Goal: Task Accomplishment & Management: Complete application form

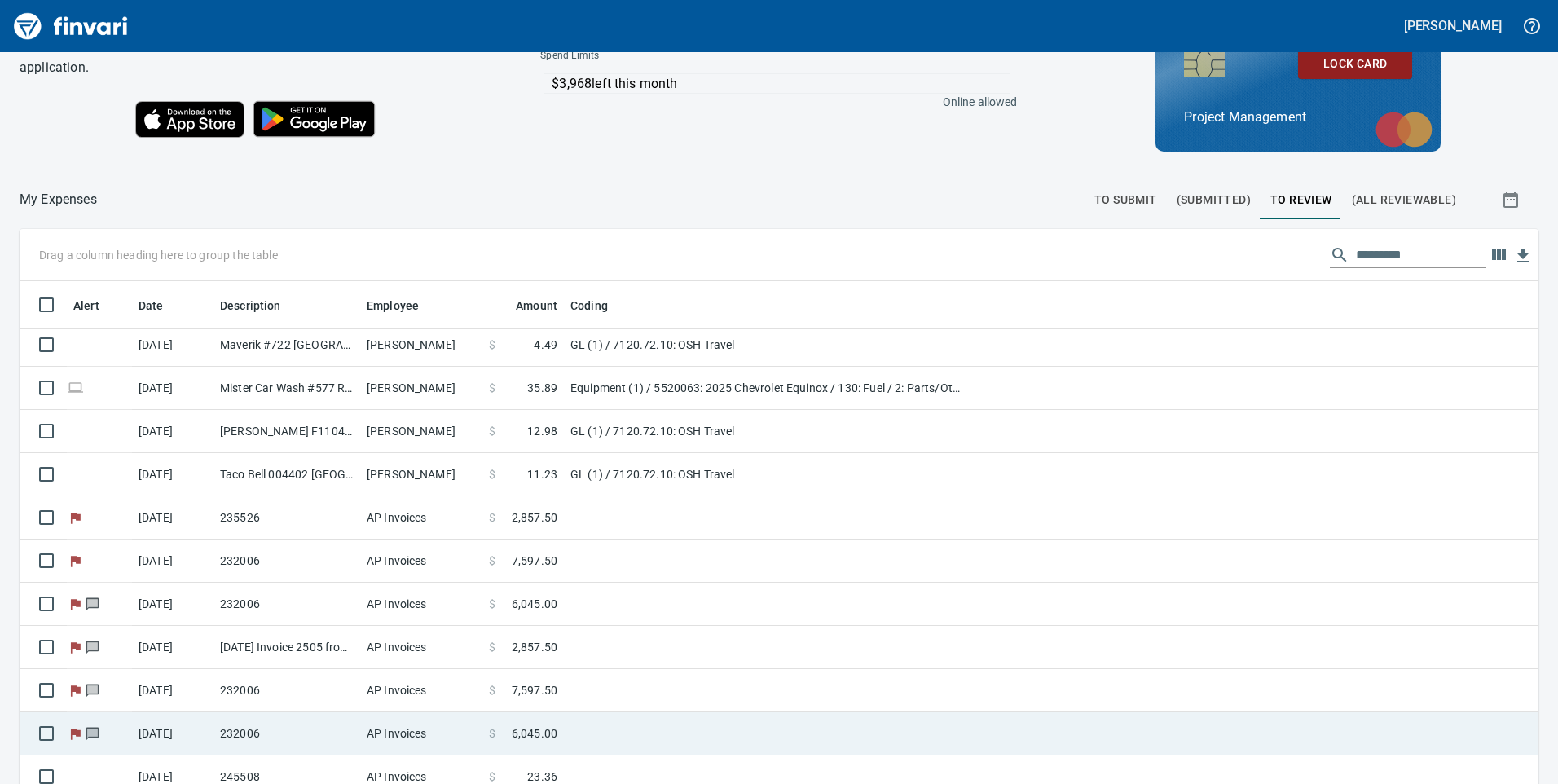
scroll to position [183, 0]
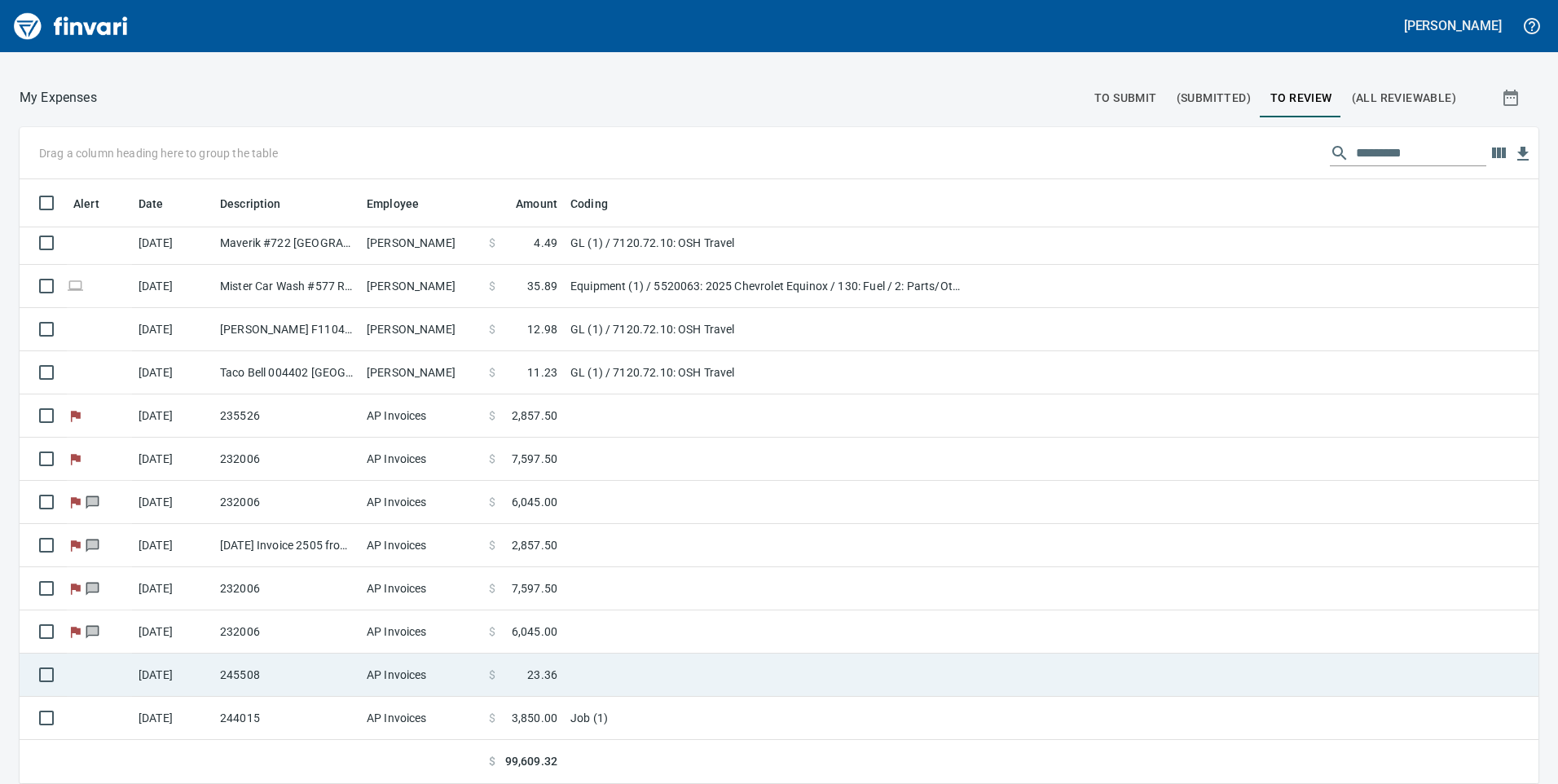
click at [529, 672] on span "23.36" at bounding box center [542, 674] width 30 height 16
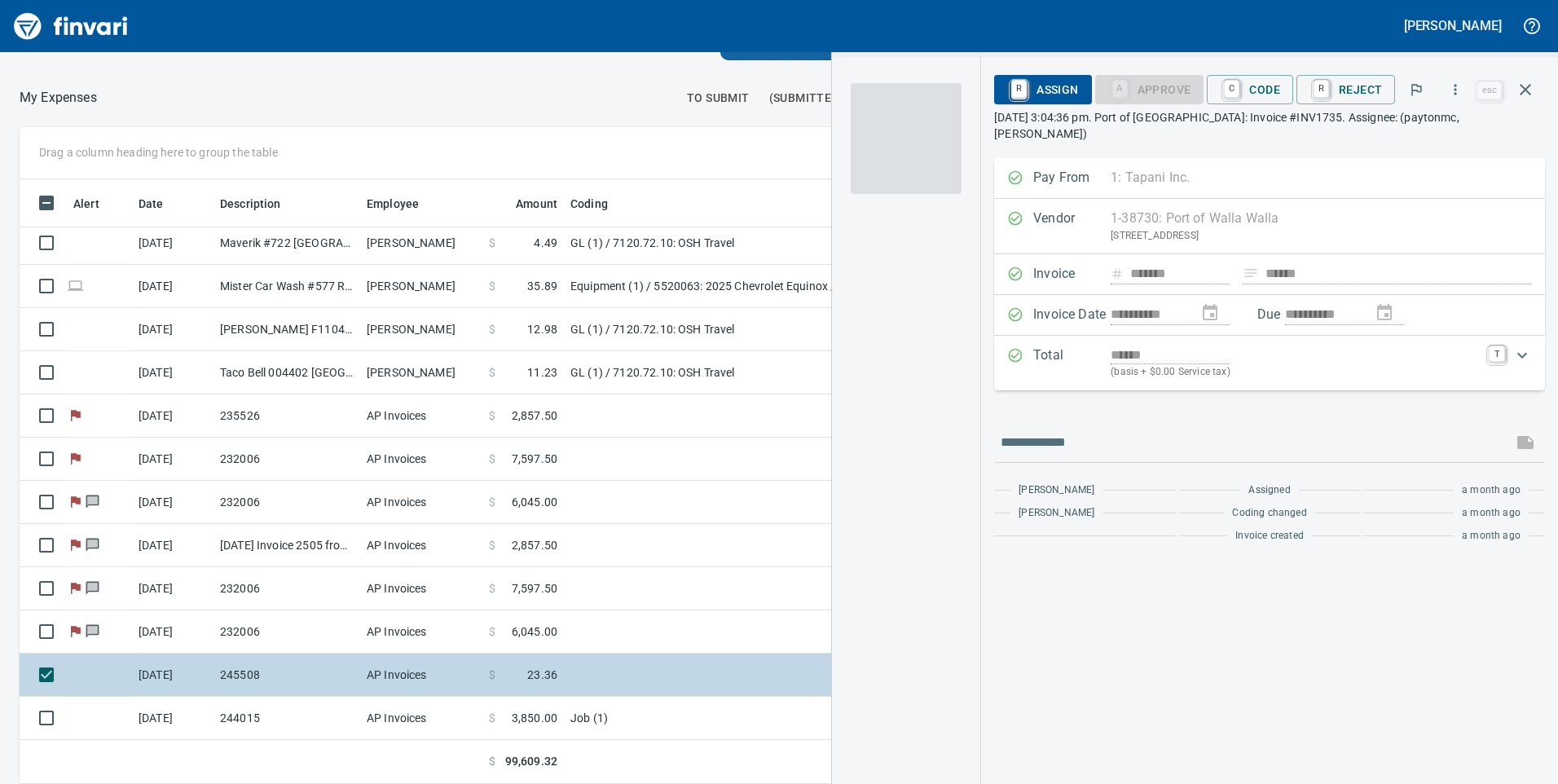
scroll to position [592, 1075]
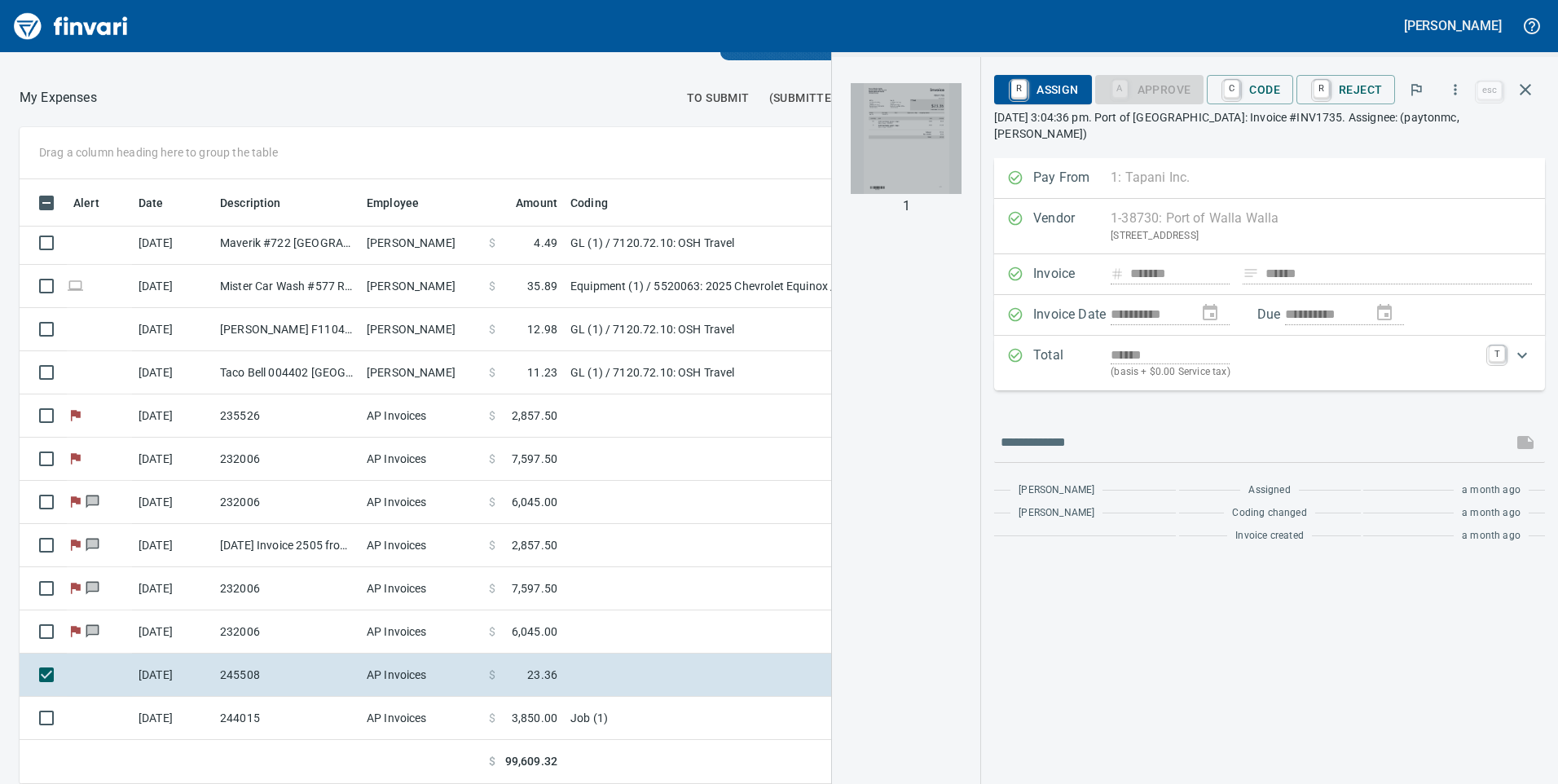
click at [873, 106] on img "button" at bounding box center [906, 139] width 111 height 111
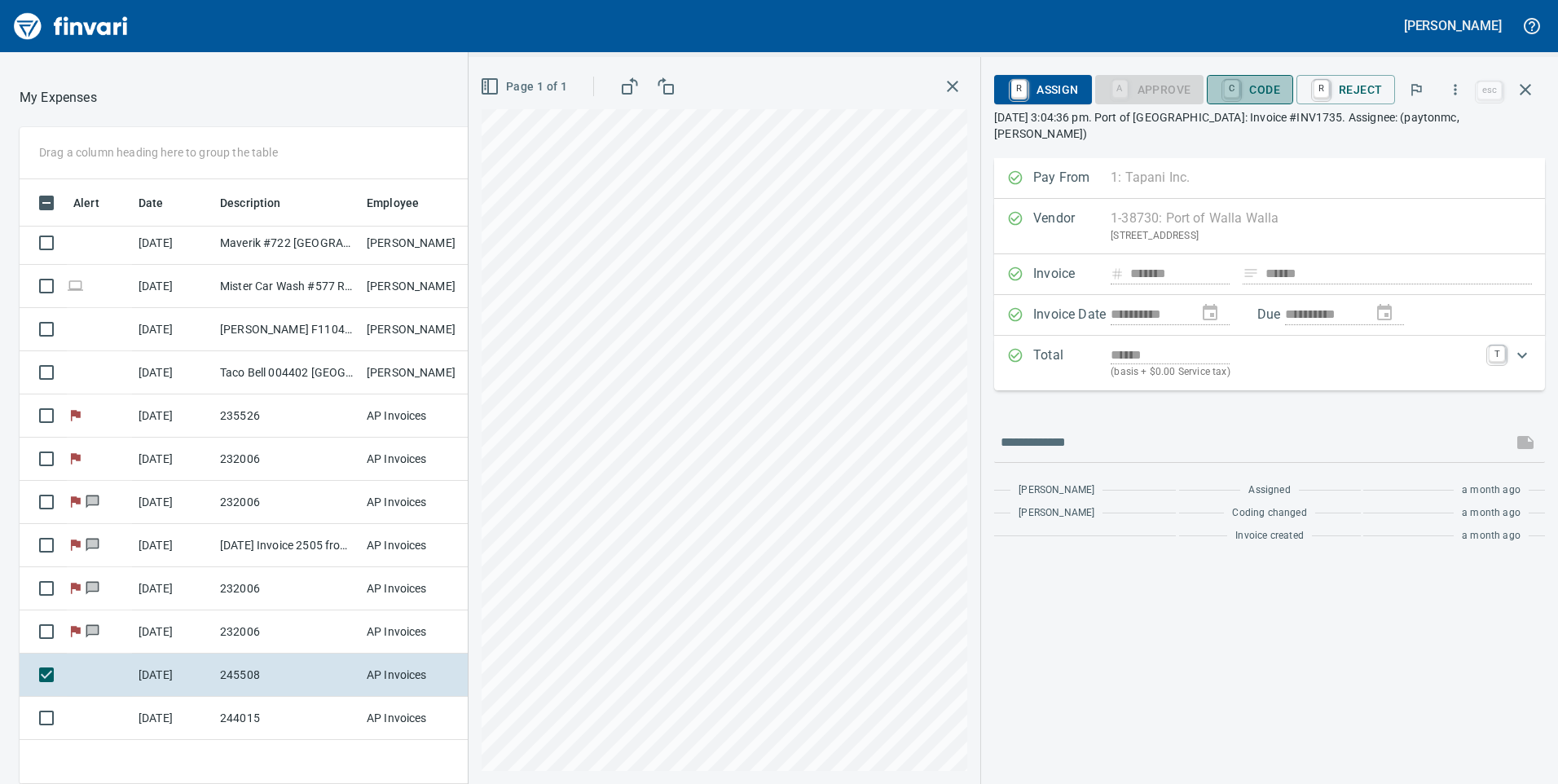
click at [1273, 88] on span "C Code" at bounding box center [1250, 89] width 61 height 28
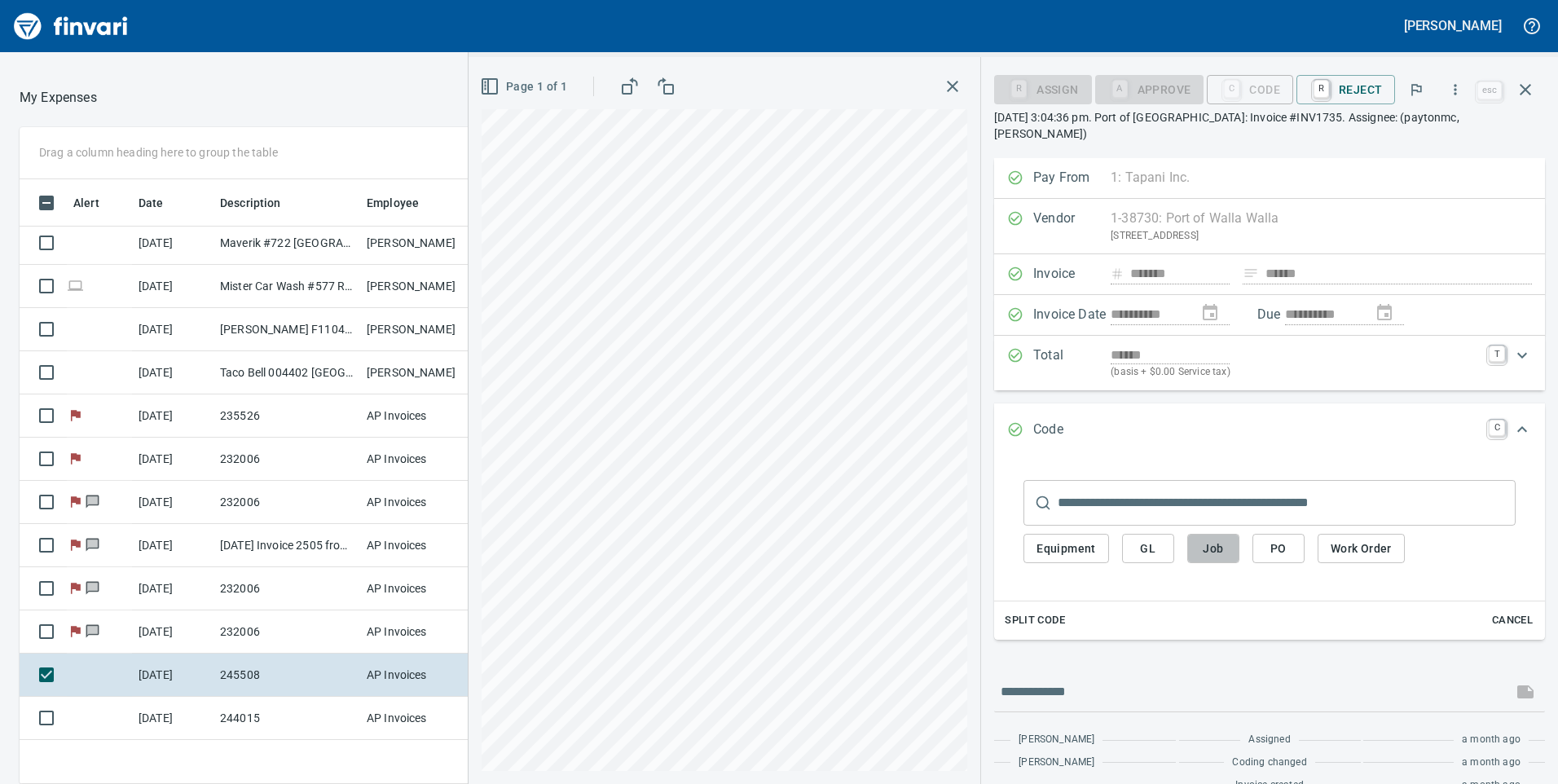
drag, startPoint x: 1223, startPoint y: 543, endPoint x: 1178, endPoint y: 513, distance: 54.1
click at [1223, 543] on button "Job" at bounding box center [1213, 549] width 52 height 30
click at [1217, 538] on span "Job" at bounding box center [1212, 548] width 26 height 20
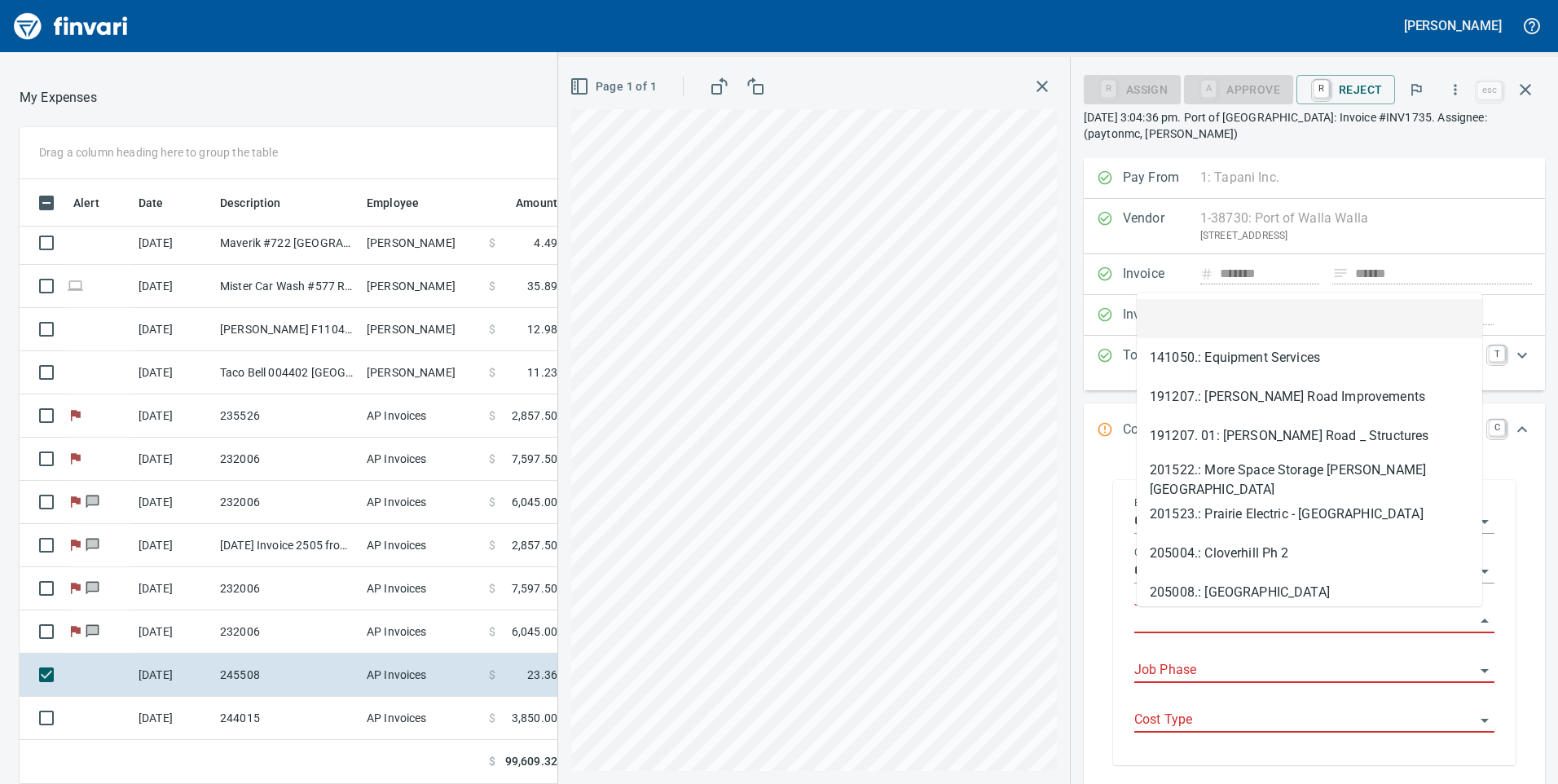
click at [1211, 627] on input "Job" at bounding box center [1305, 621] width 341 height 23
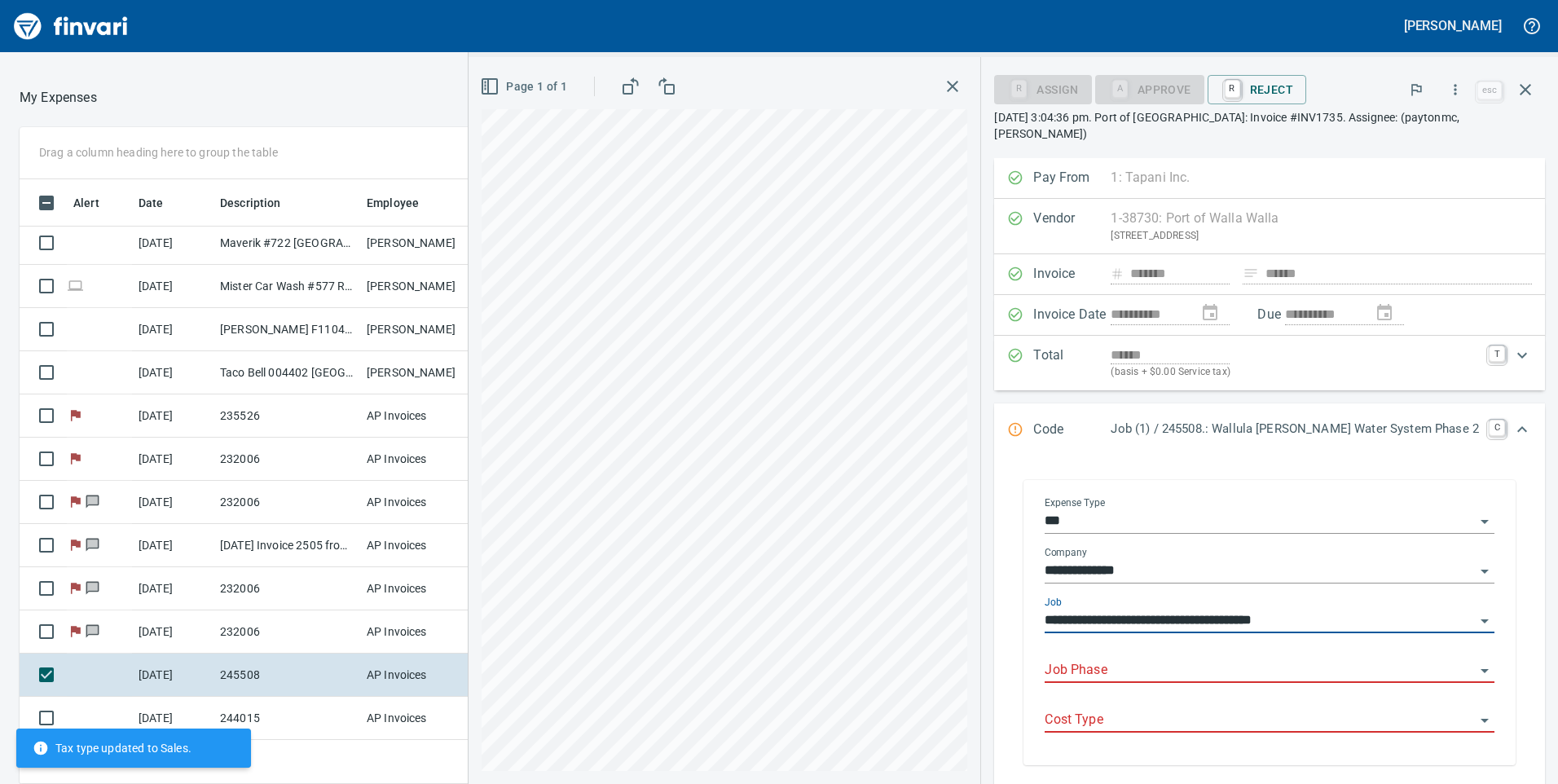
type input "**********"
click at [1220, 659] on input "Job Phase" at bounding box center [1259, 670] width 430 height 23
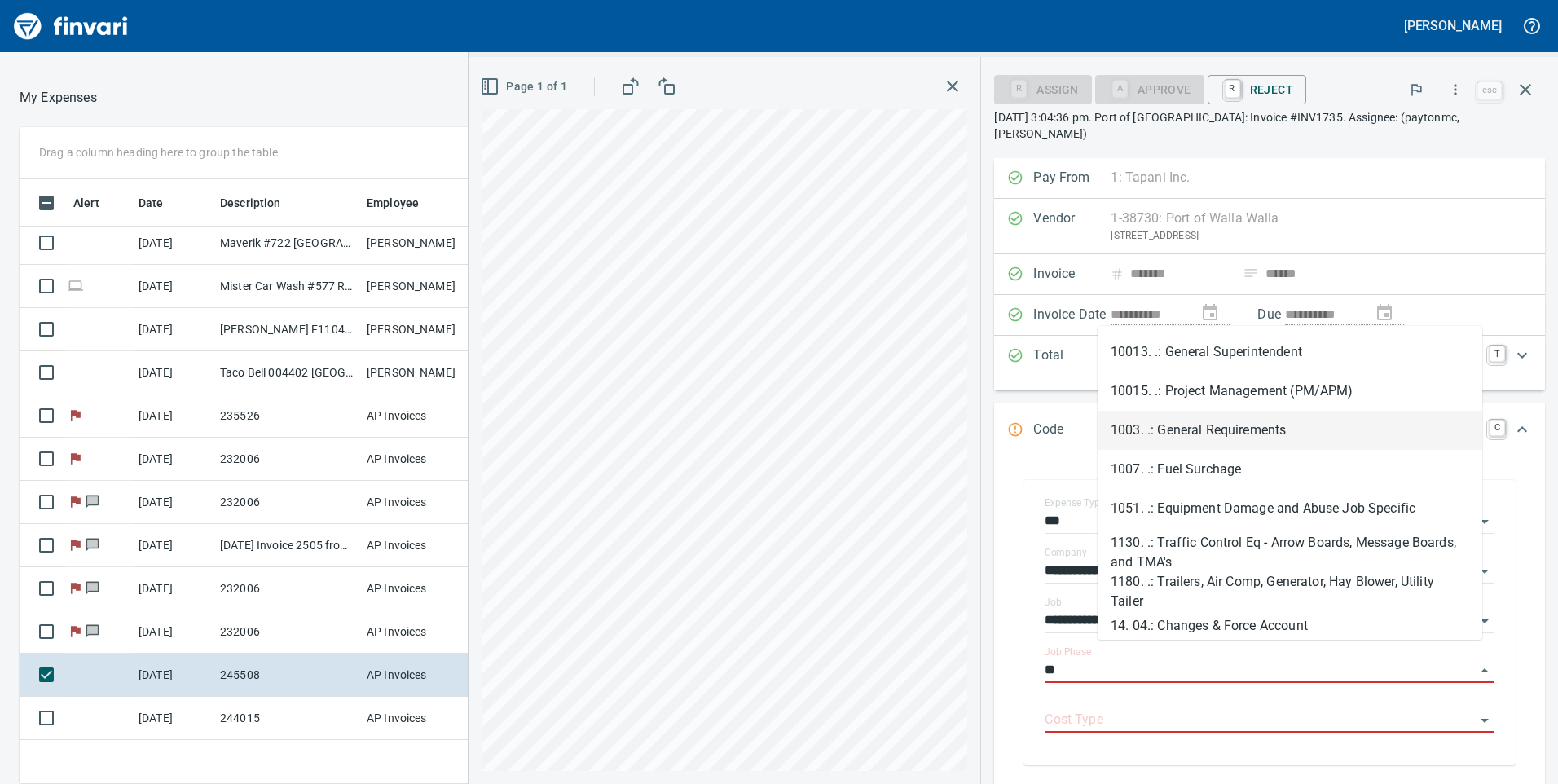
click at [1217, 431] on li "1003. .: General Requirements" at bounding box center [1289, 430] width 385 height 39
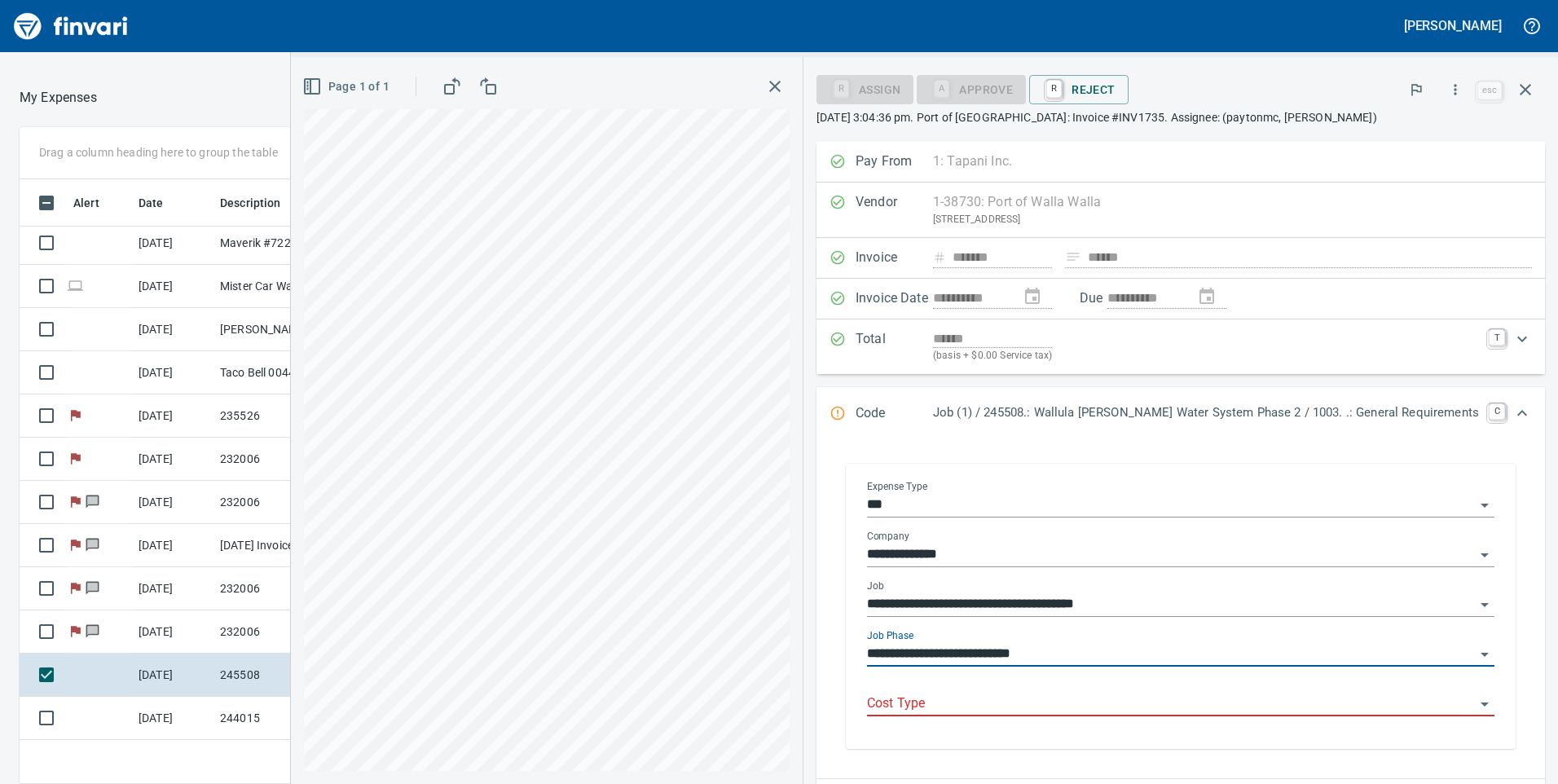
type input "**********"
click at [1188, 703] on input "Cost Type" at bounding box center [1171, 704] width 608 height 23
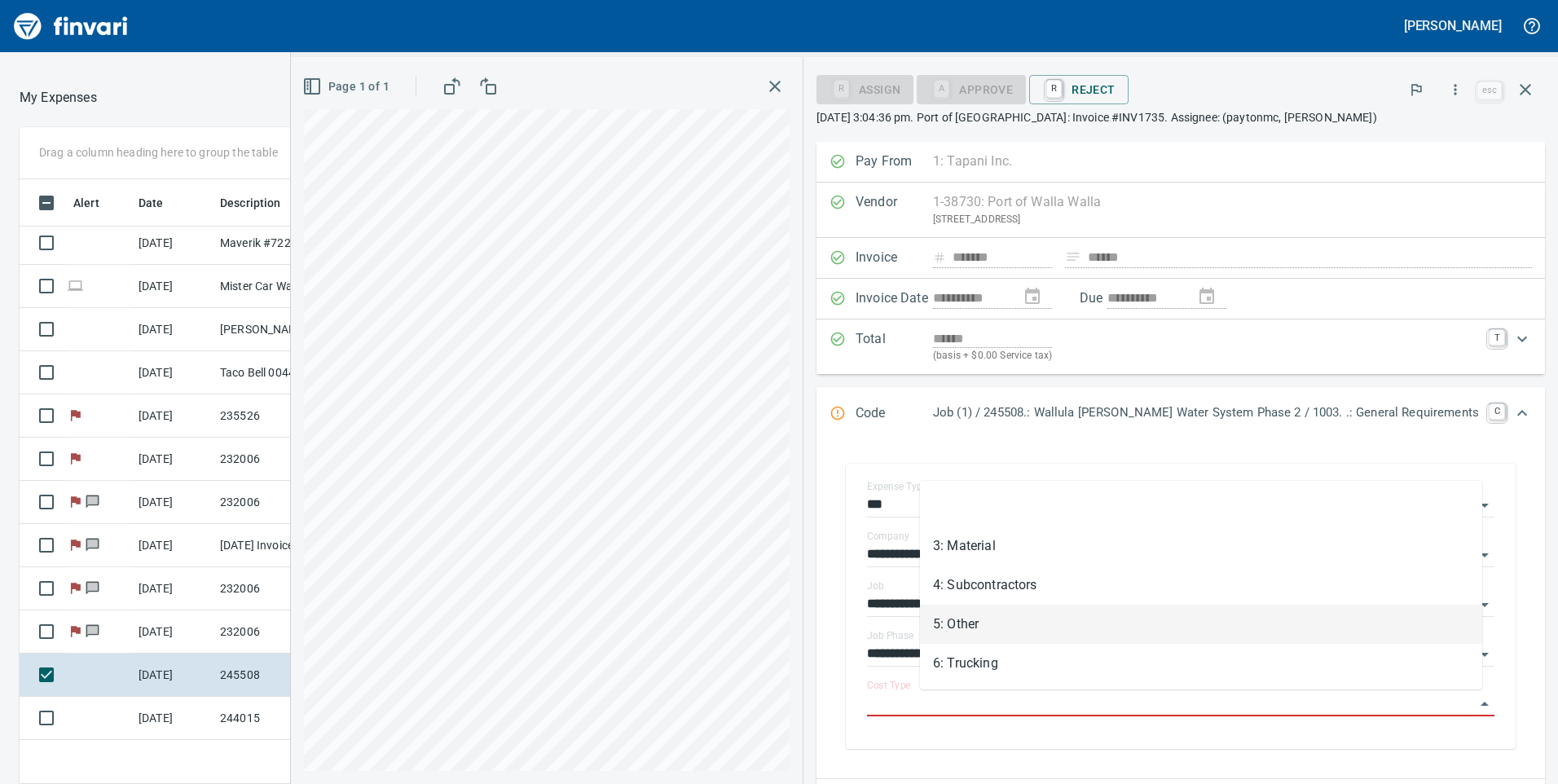
click at [1035, 633] on li "5: Other" at bounding box center [1201, 624] width 562 height 39
type input "********"
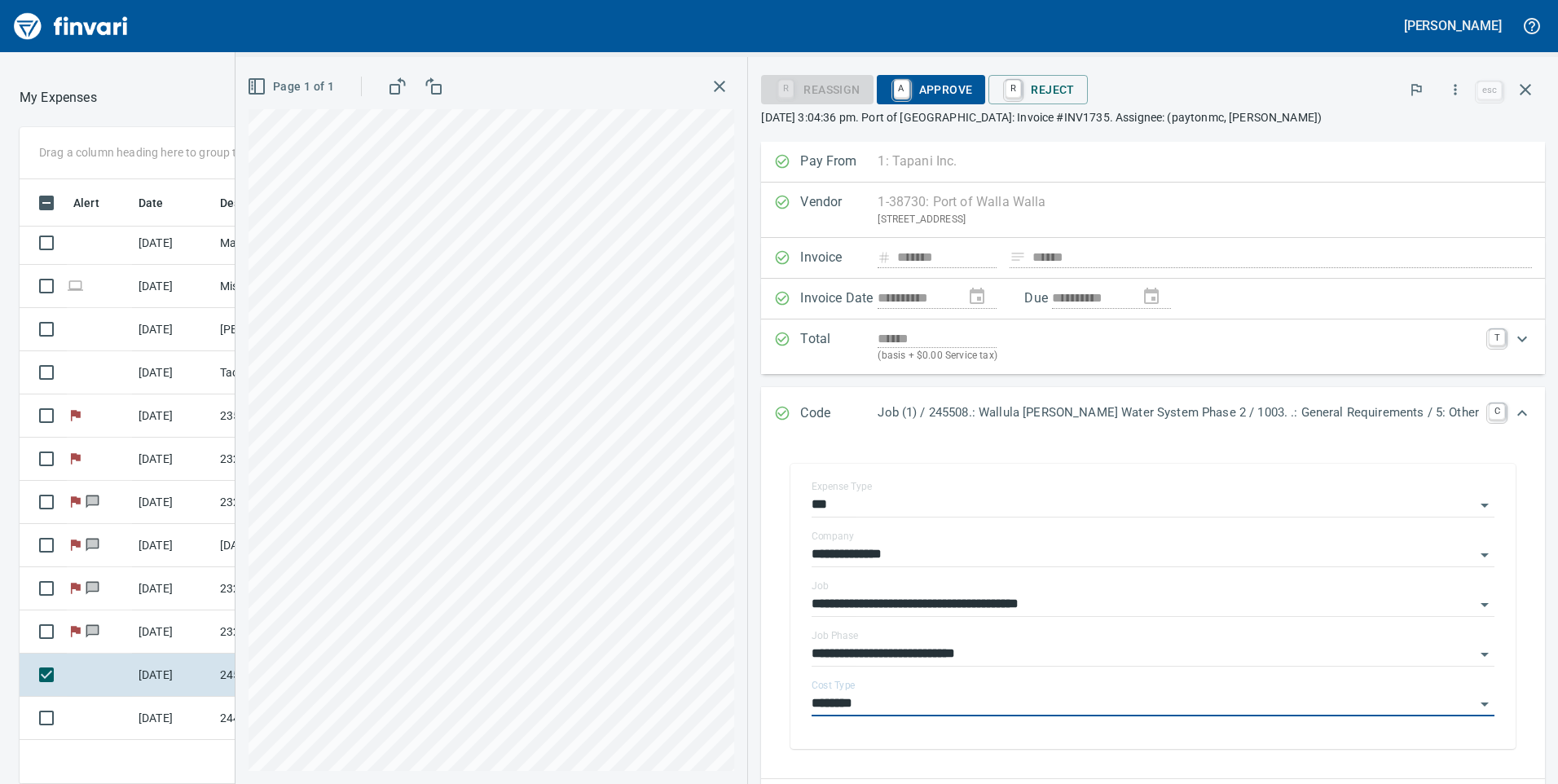
click at [973, 86] on span "A Approve" at bounding box center [931, 89] width 84 height 28
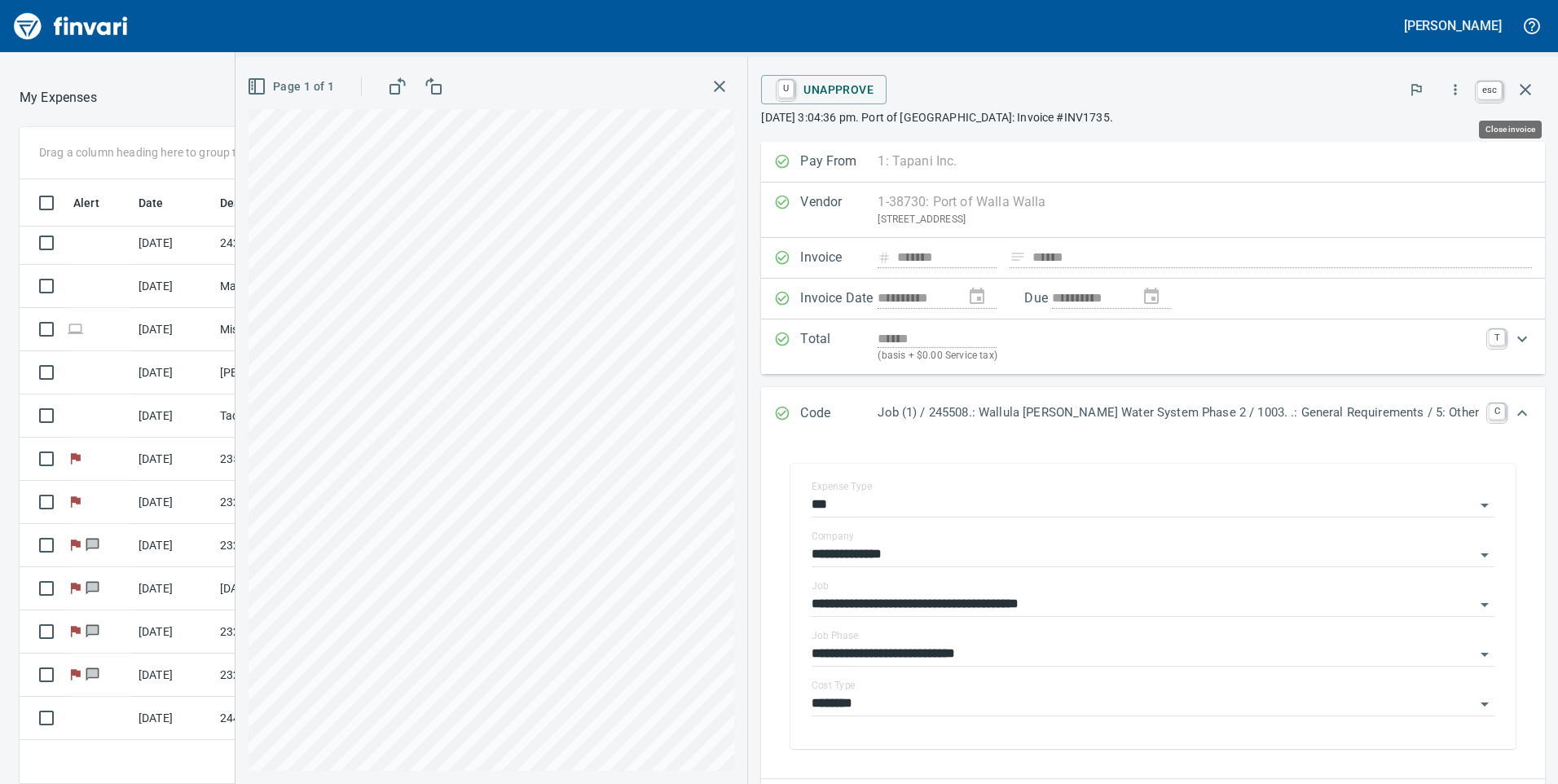
click at [1532, 89] on icon "button" at bounding box center [1526, 89] width 20 height 20
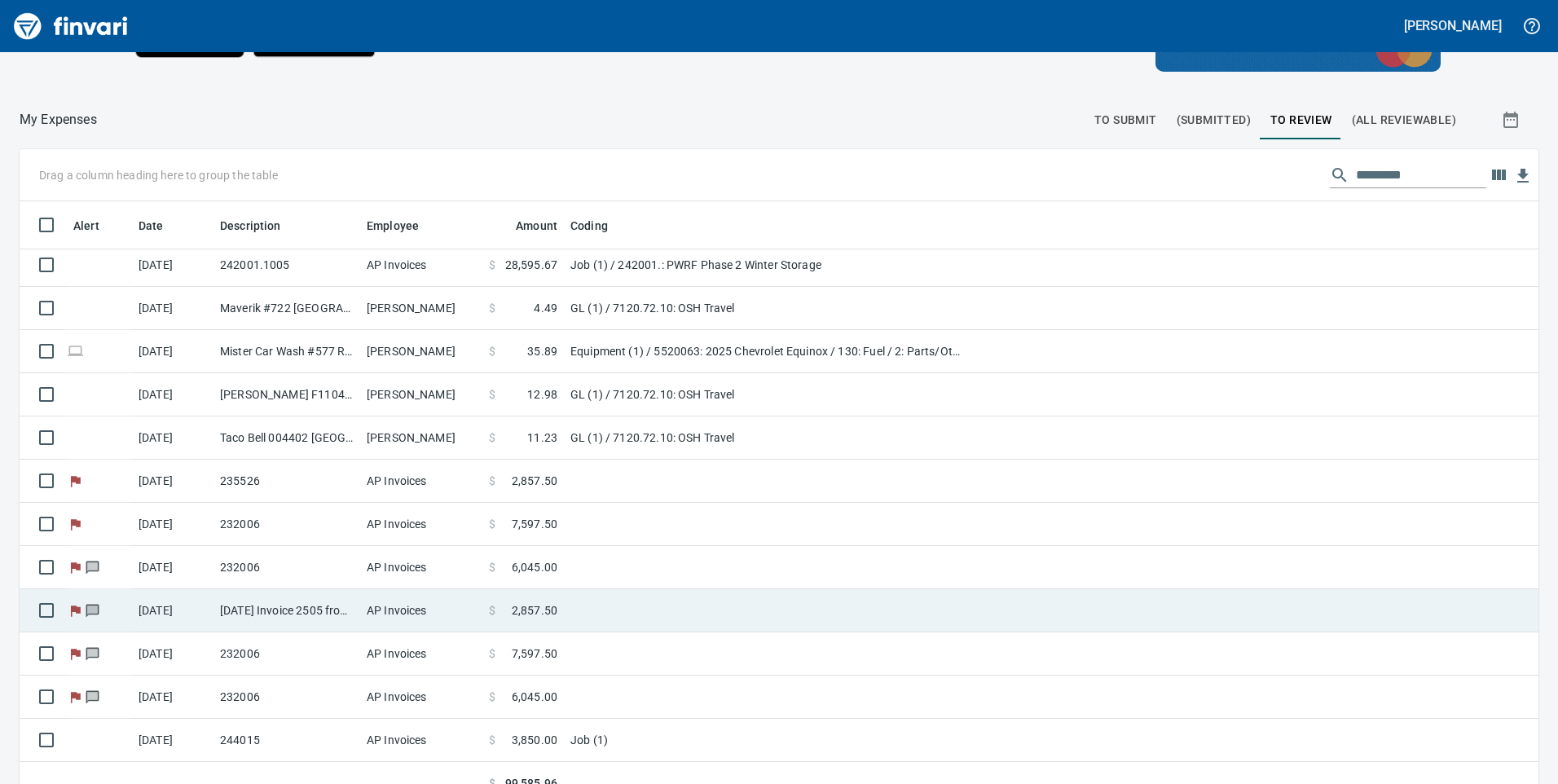
scroll to position [183, 0]
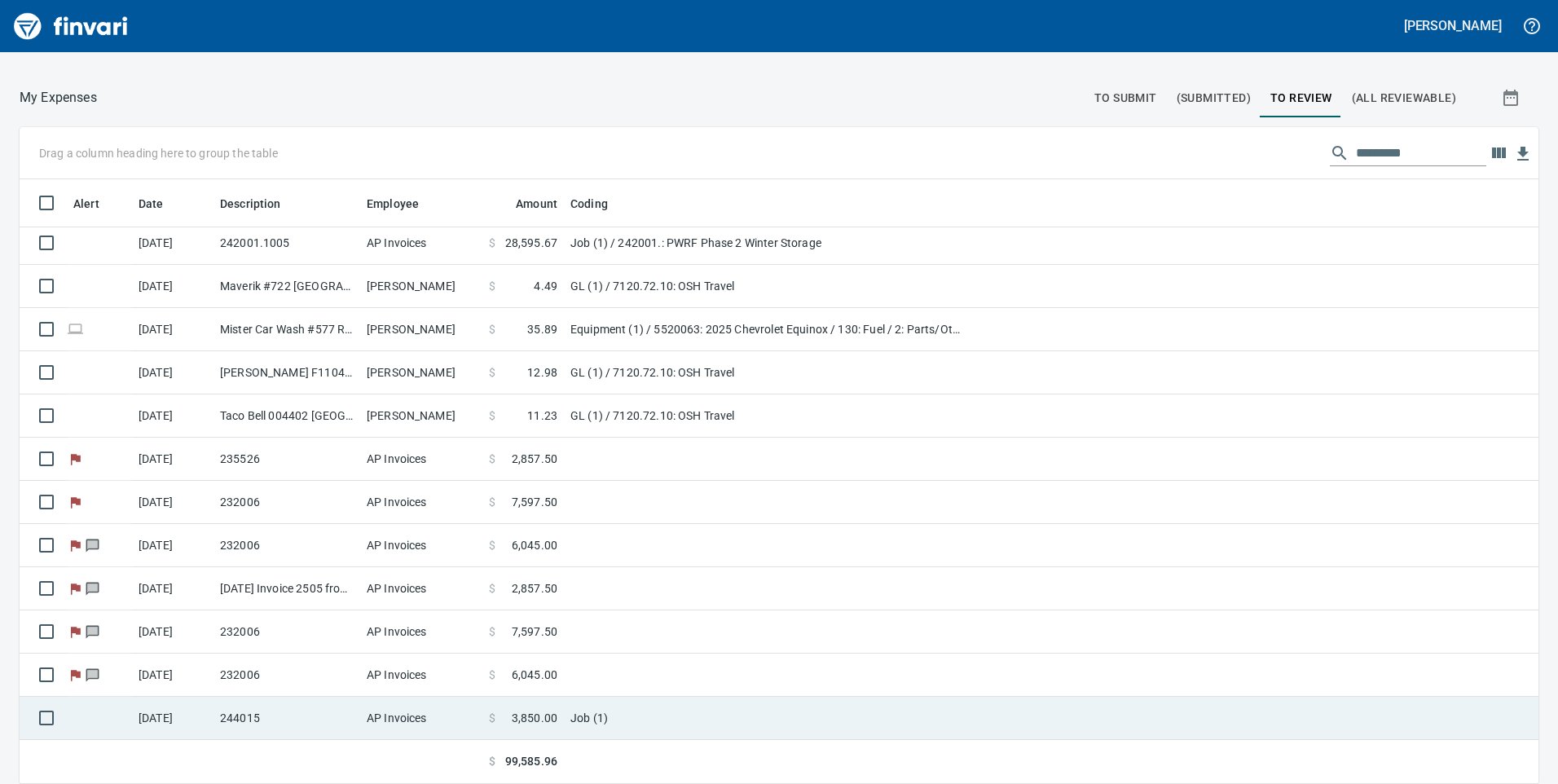
click at [525, 714] on span "3,850.00" at bounding box center [535, 718] width 46 height 16
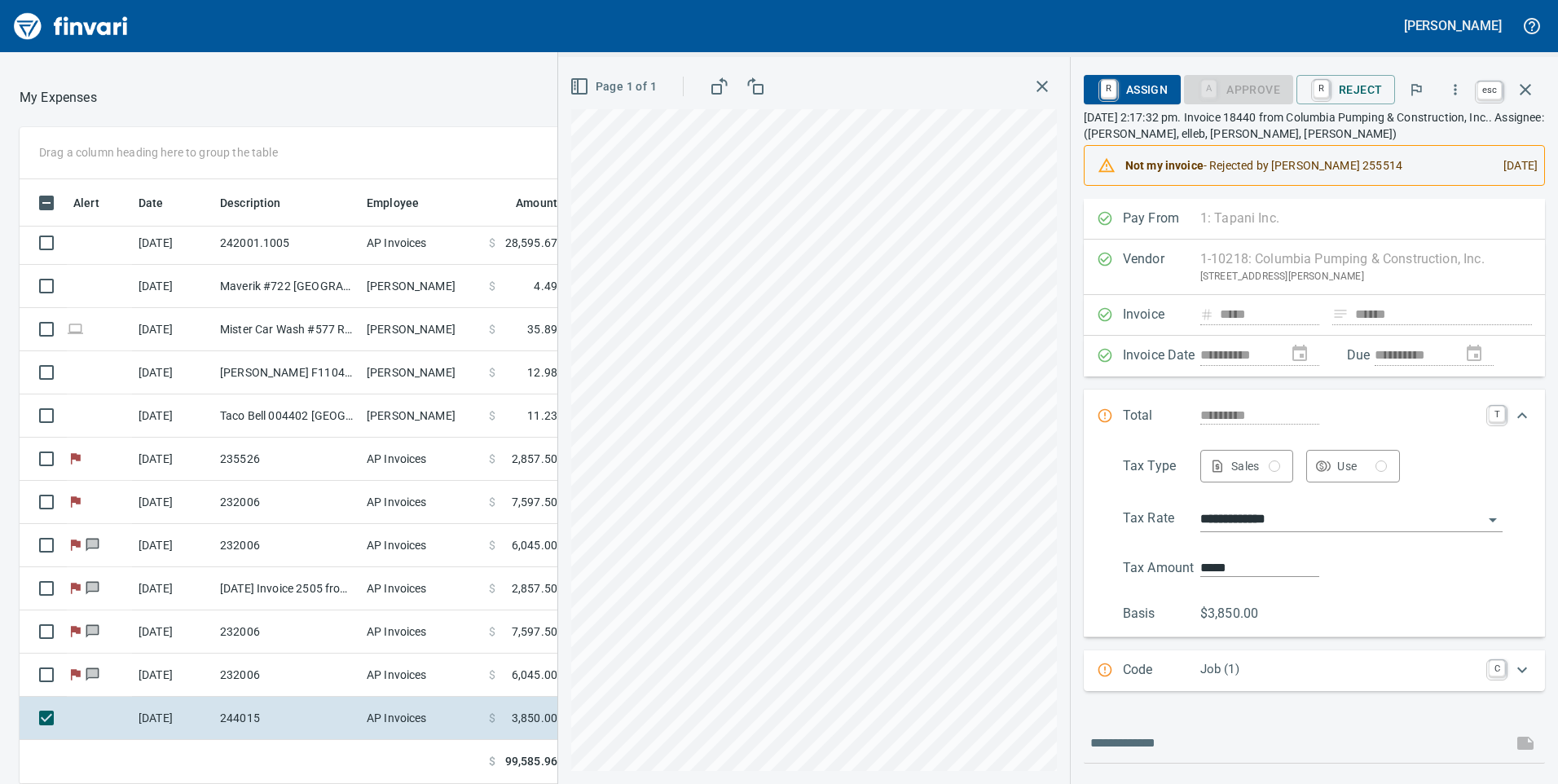
scroll to position [592, 1075]
click at [1531, 88] on icon "button" at bounding box center [1526, 89] width 20 height 20
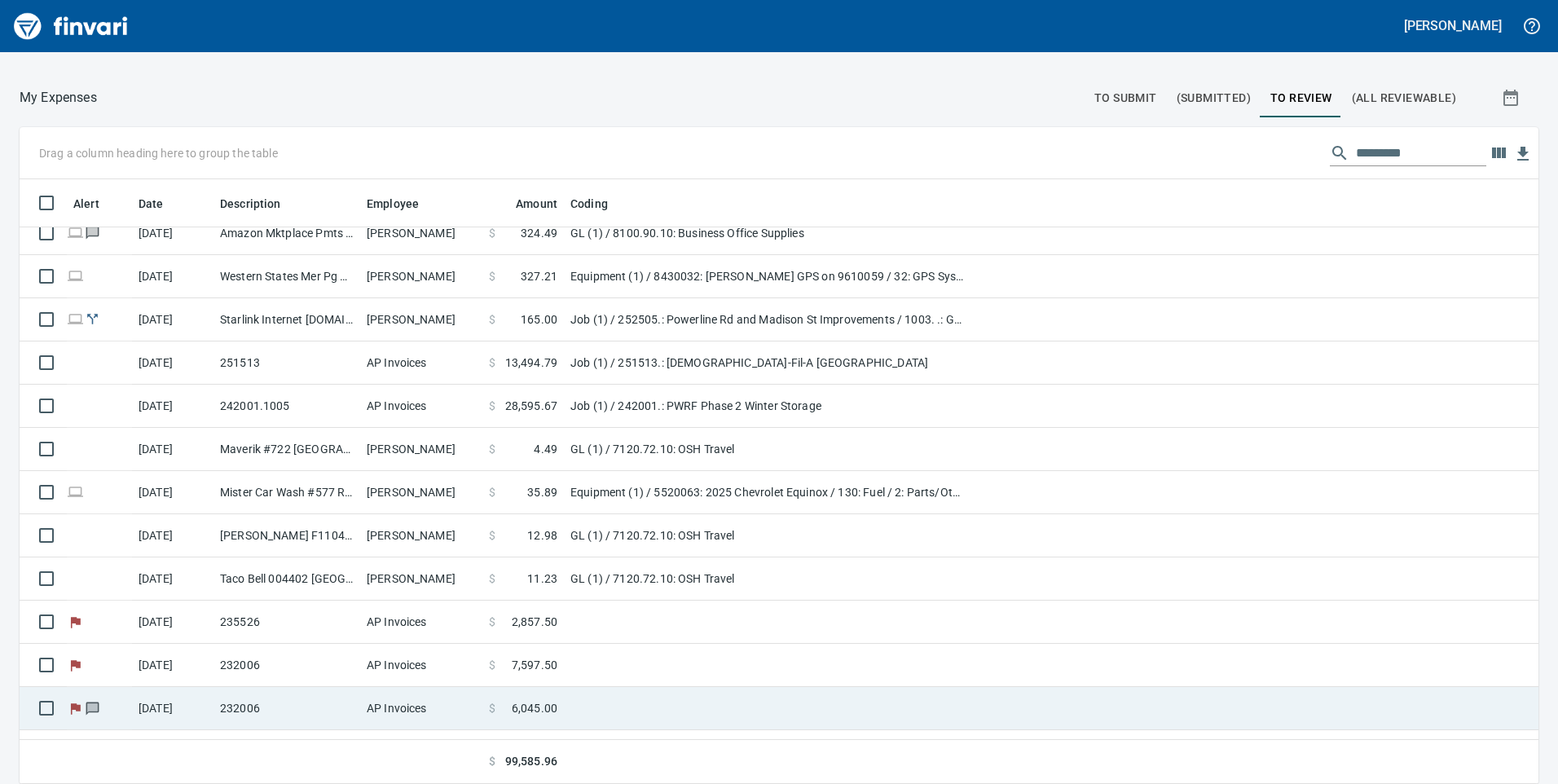
scroll to position [956, 0]
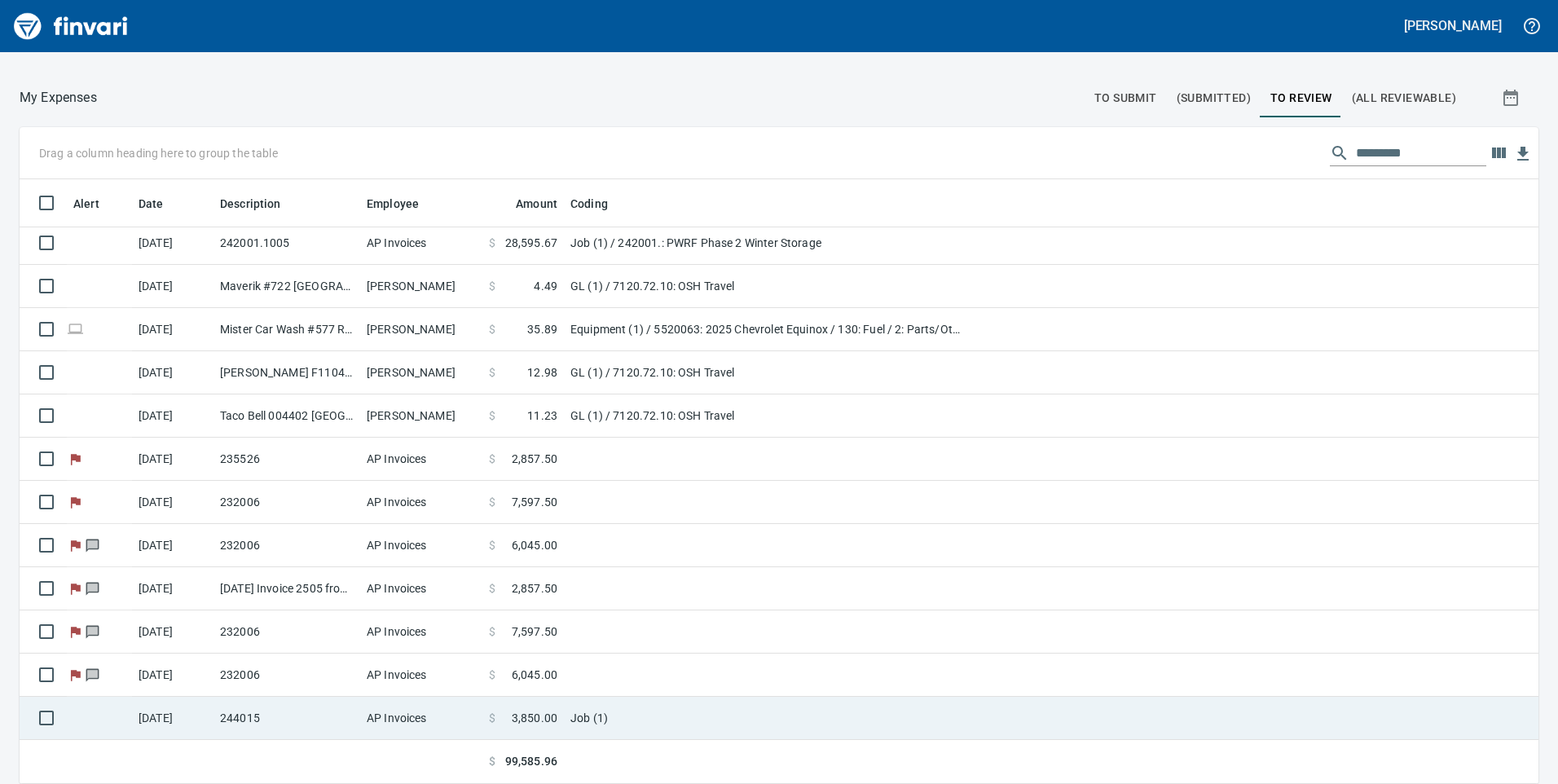
click at [553, 717] on span "3,850.00" at bounding box center [535, 718] width 46 height 16
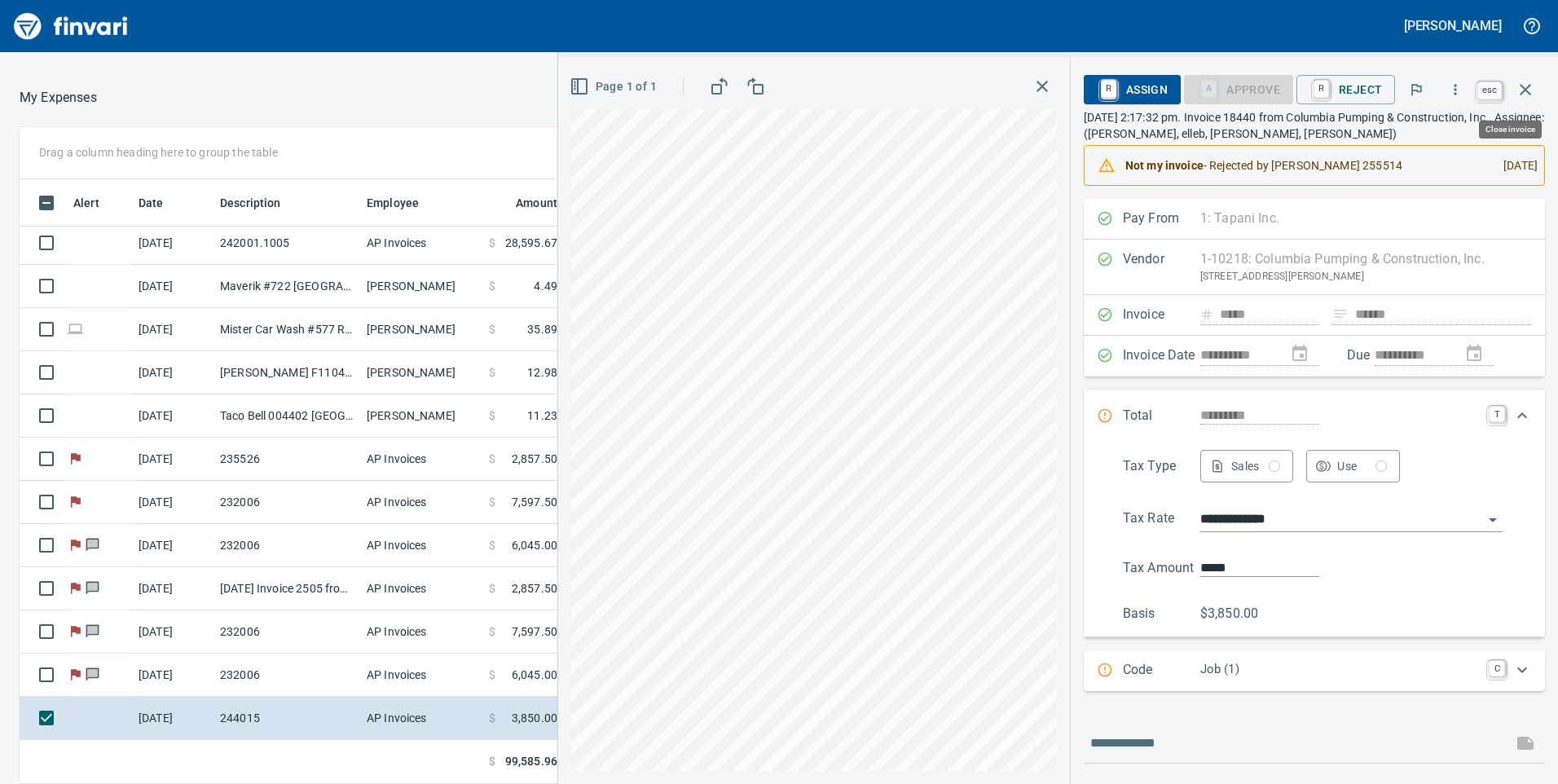
scroll to position [592, 1075]
click at [1522, 89] on icon "button" at bounding box center [1526, 89] width 20 height 20
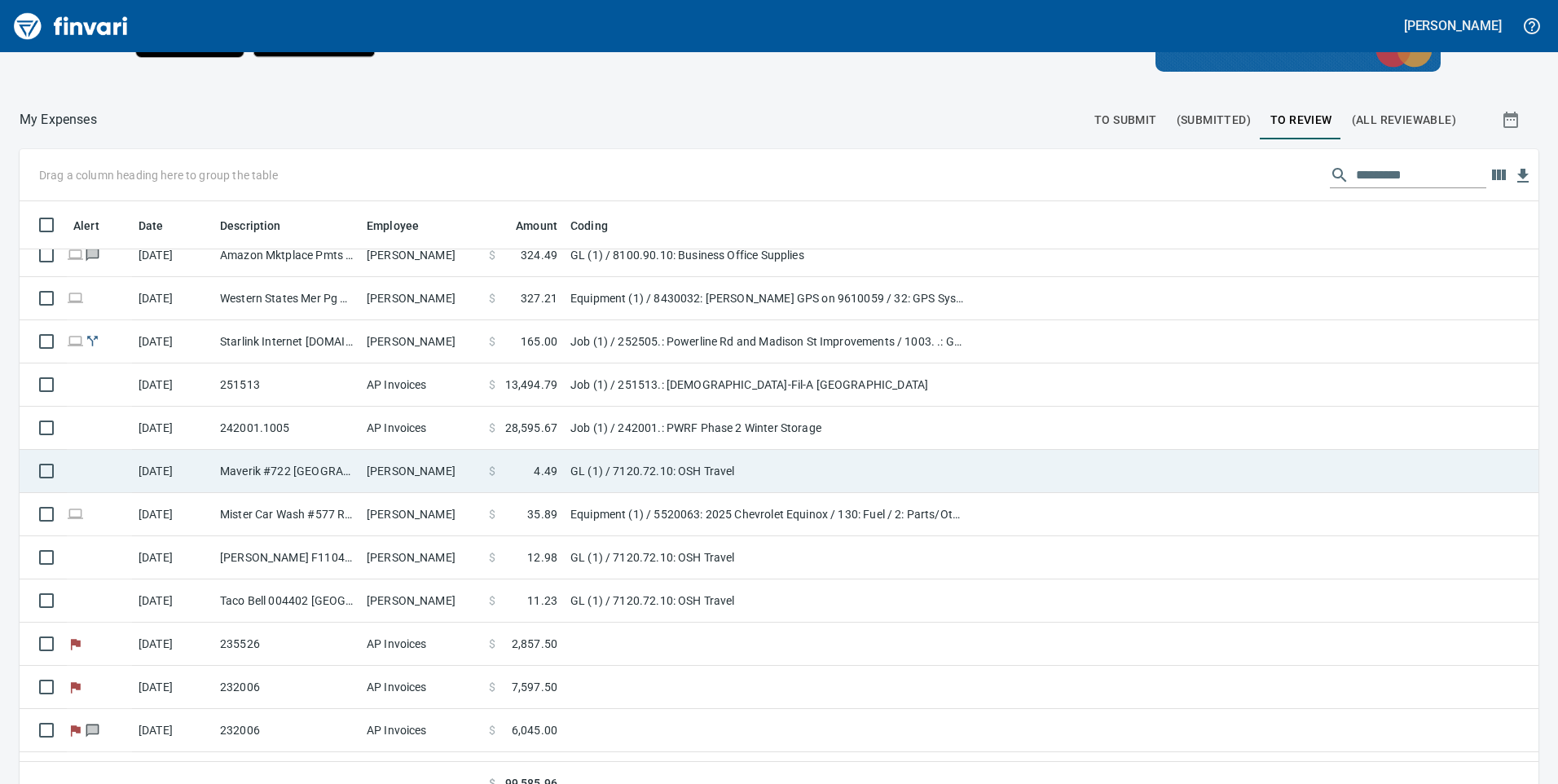
scroll to position [711, 0]
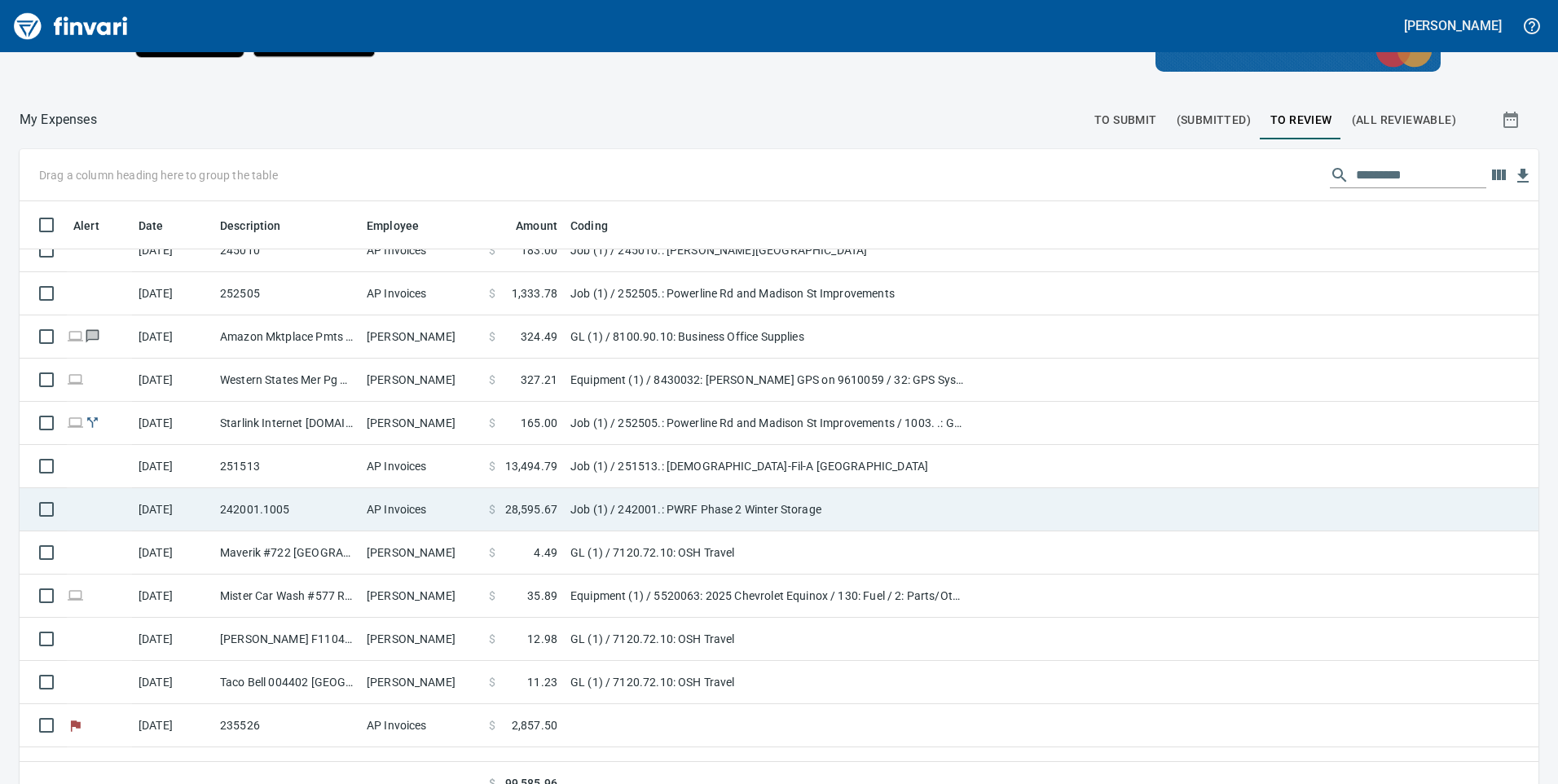
click at [672, 500] on td "Job (1) / 242001.: PWRF Phase 2 Winter Storage" at bounding box center [767, 509] width 407 height 43
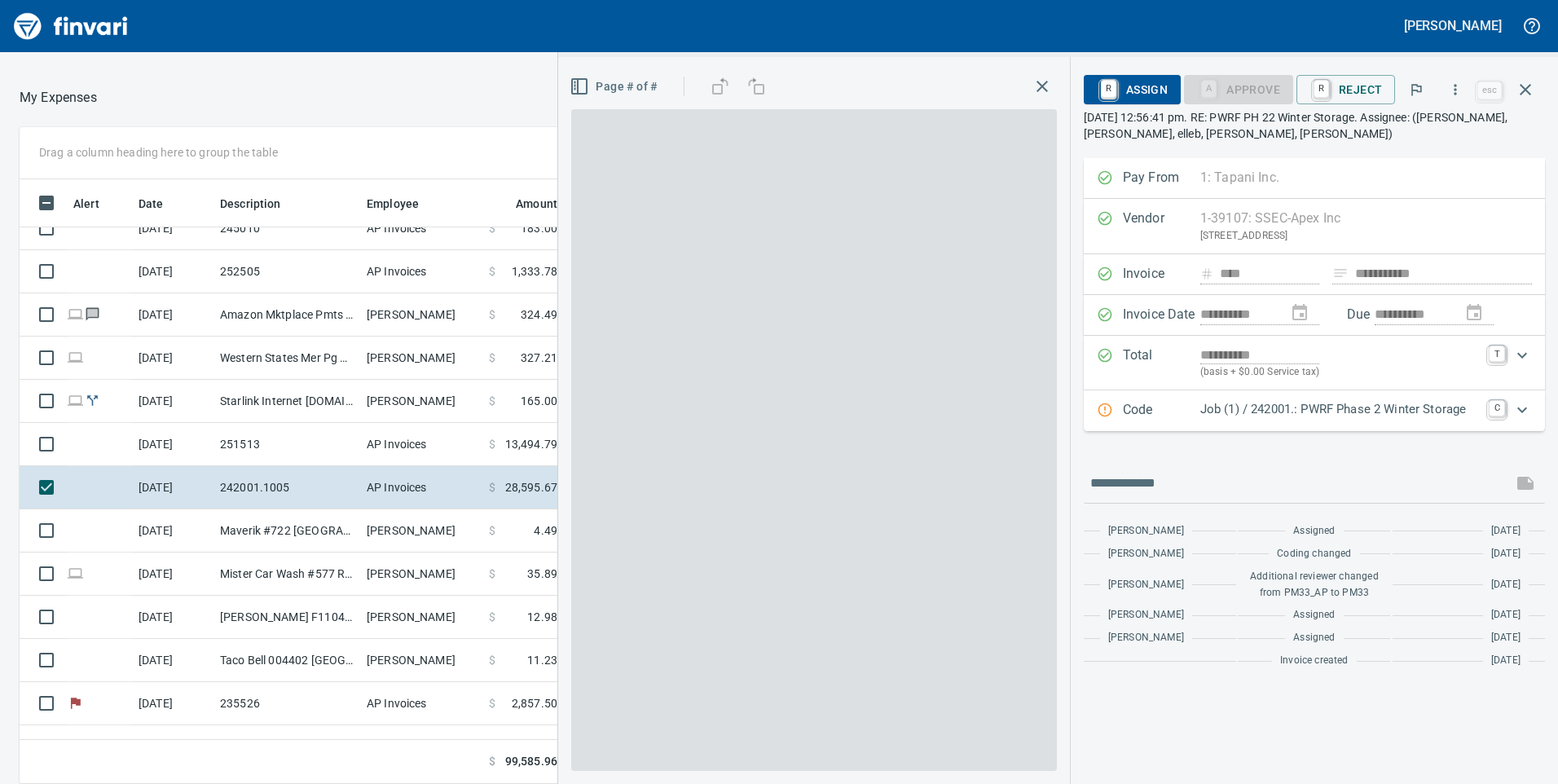
scroll to position [592, 1075]
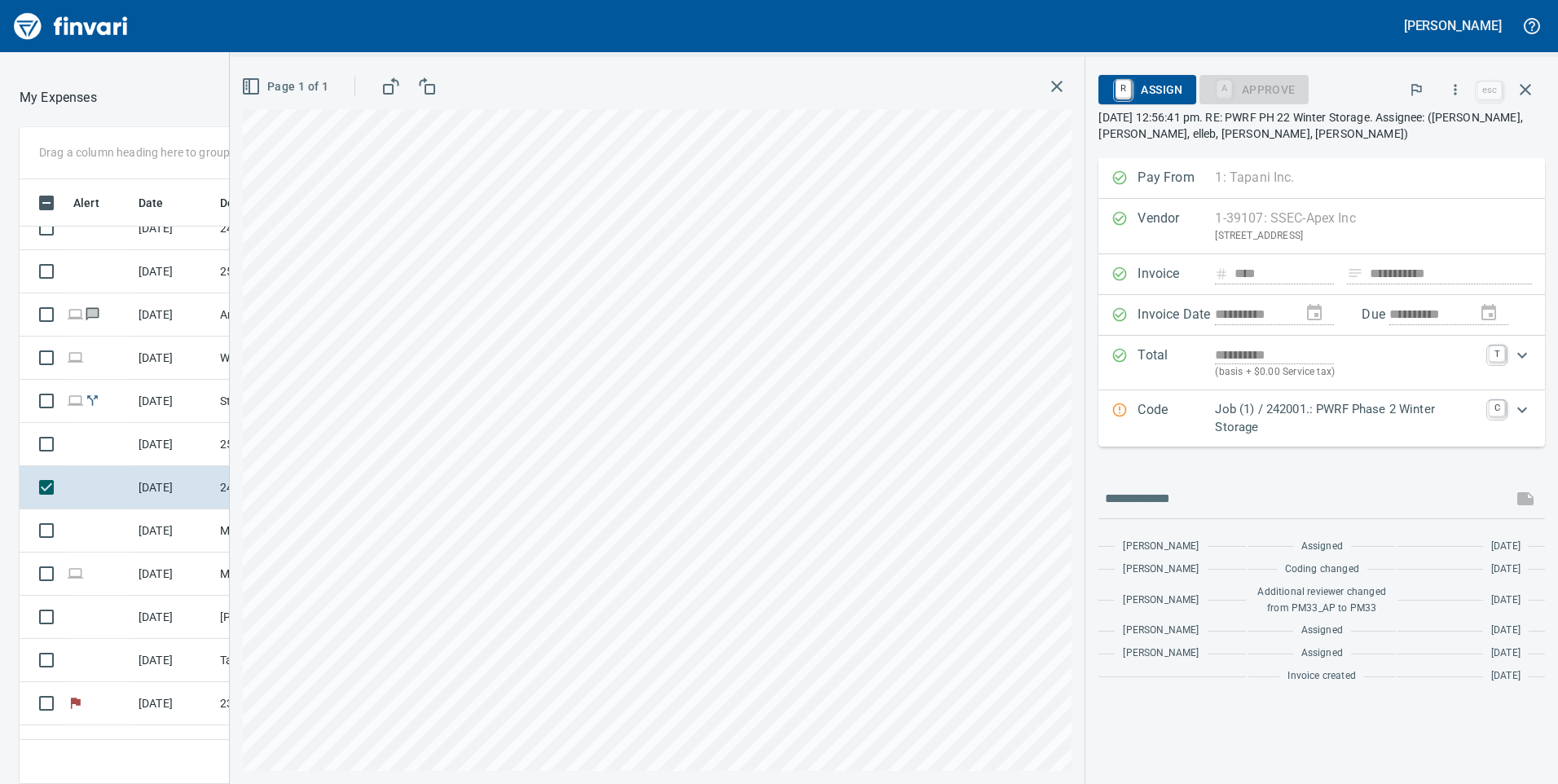
click at [1057, 83] on icon "button" at bounding box center [1057, 86] width 20 height 20
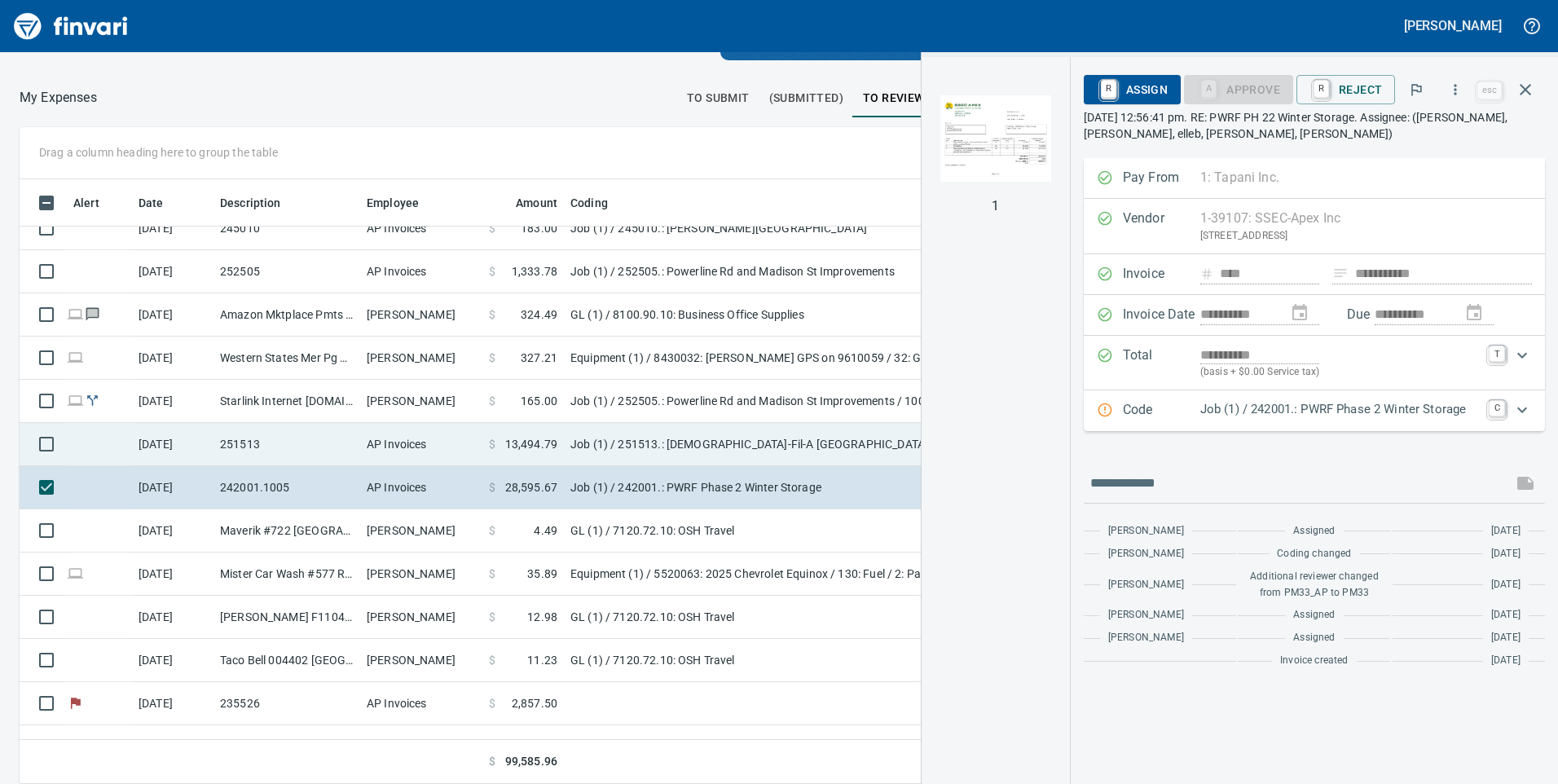
click at [561, 438] on td "$ 13,494.79" at bounding box center [523, 443] width 82 height 43
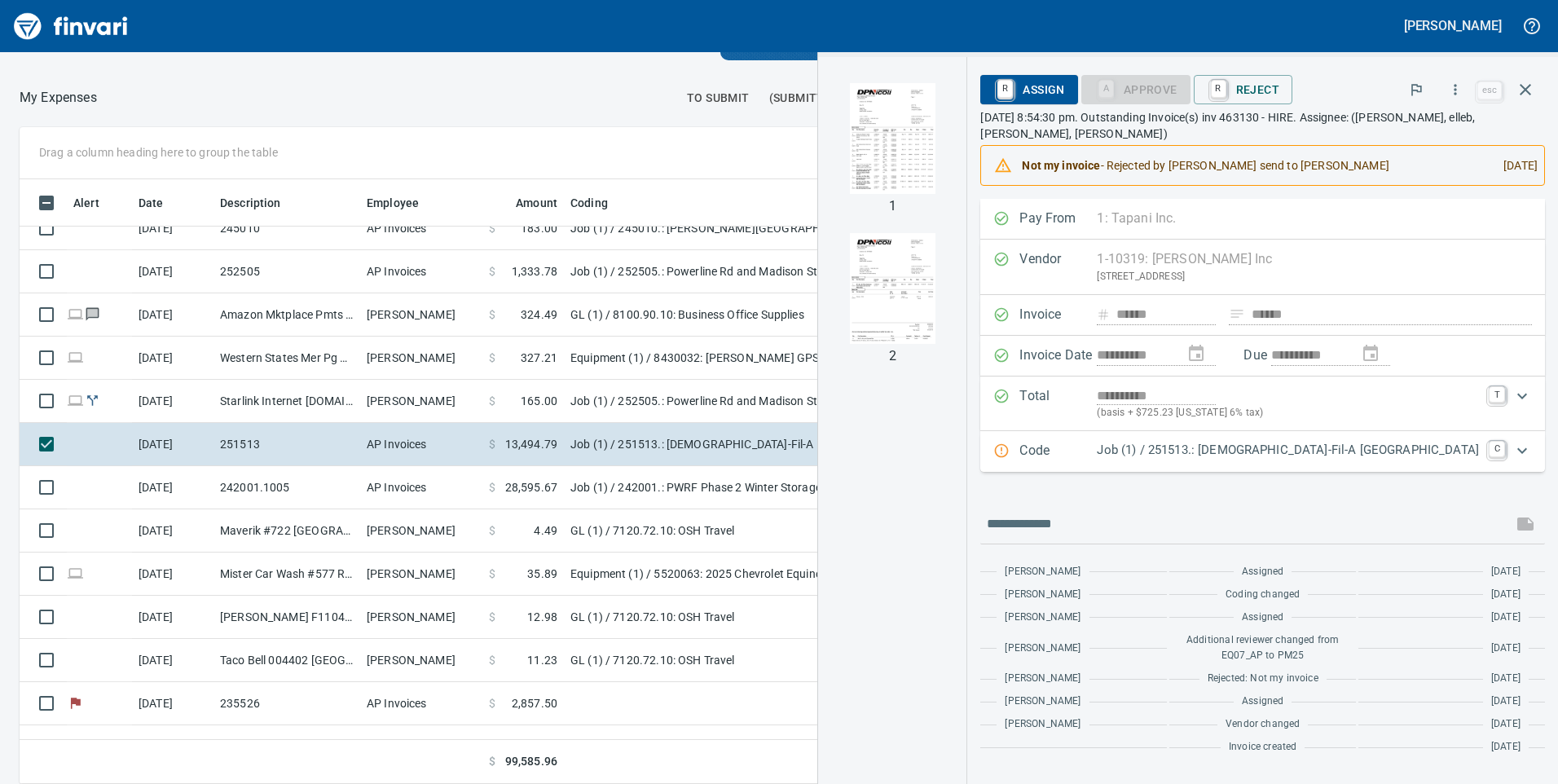
click at [948, 164] on img "button" at bounding box center [892, 139] width 111 height 111
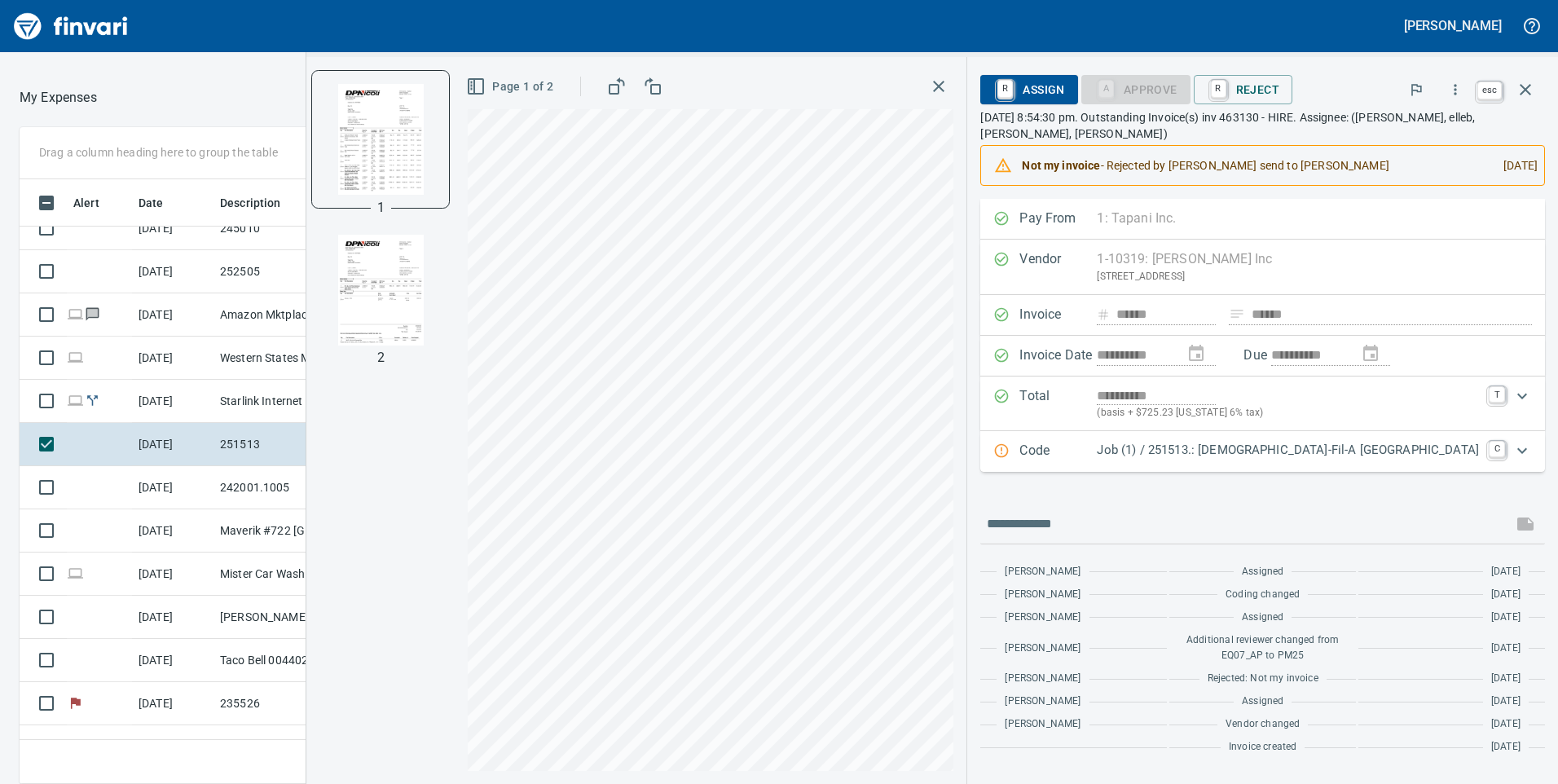
scroll to position [592, 1075]
click at [1518, 88] on icon "button" at bounding box center [1526, 89] width 20 height 20
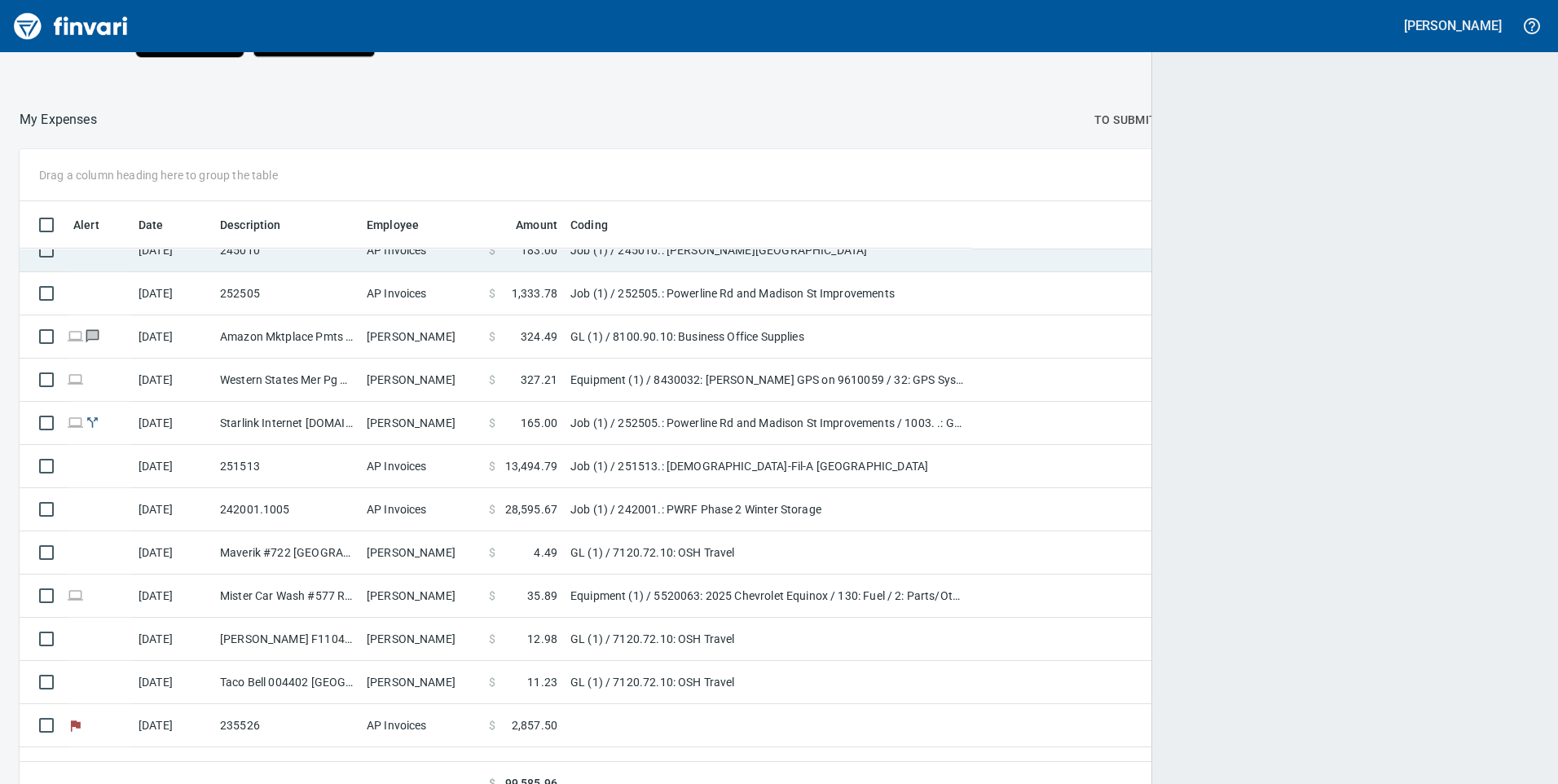
scroll to position [592, 1481]
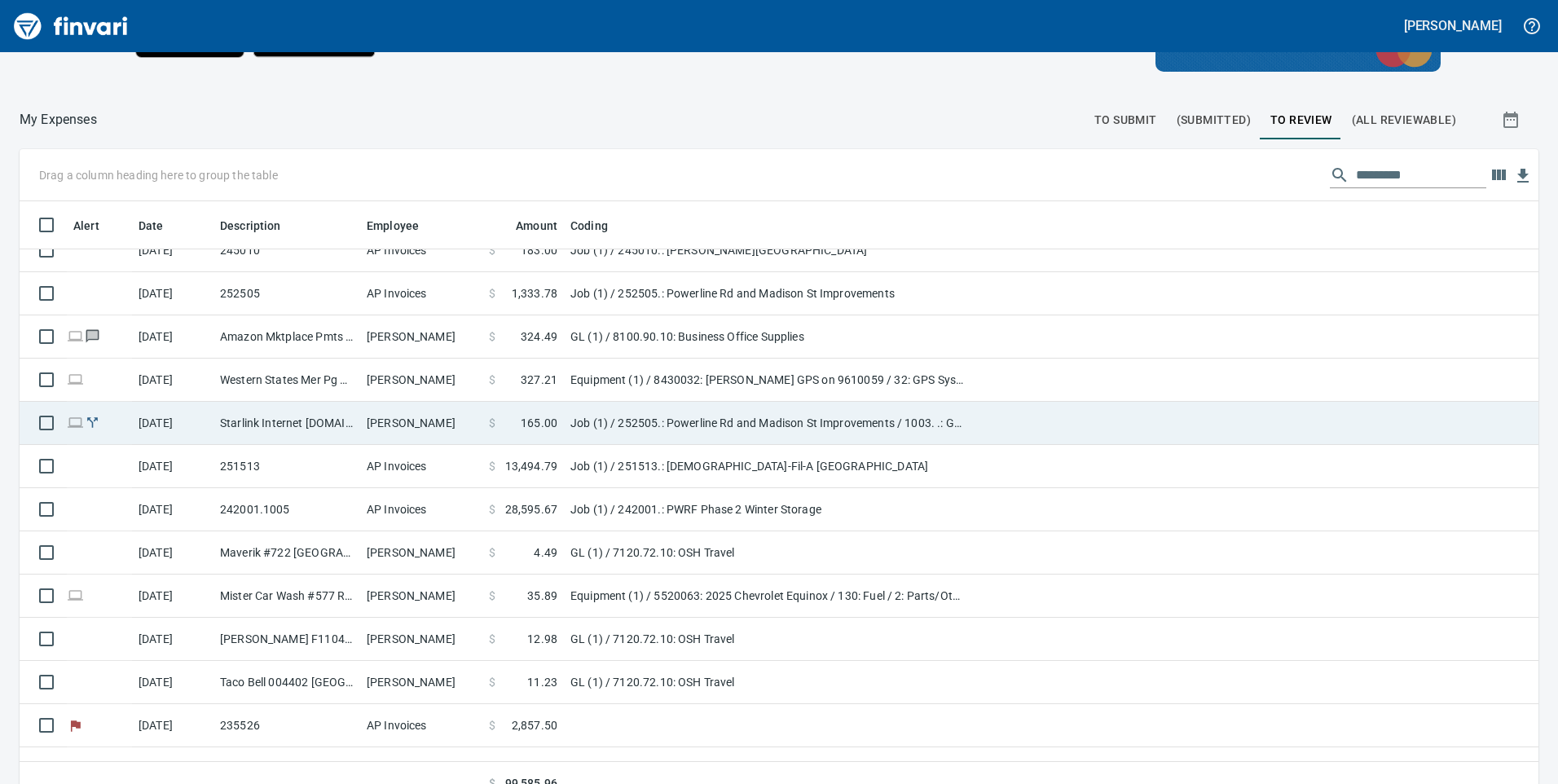
click at [613, 418] on td "Job (1) / 252505.: Powerline Rd and Madison St Improvements / 1003. .: General …" at bounding box center [767, 422] width 407 height 43
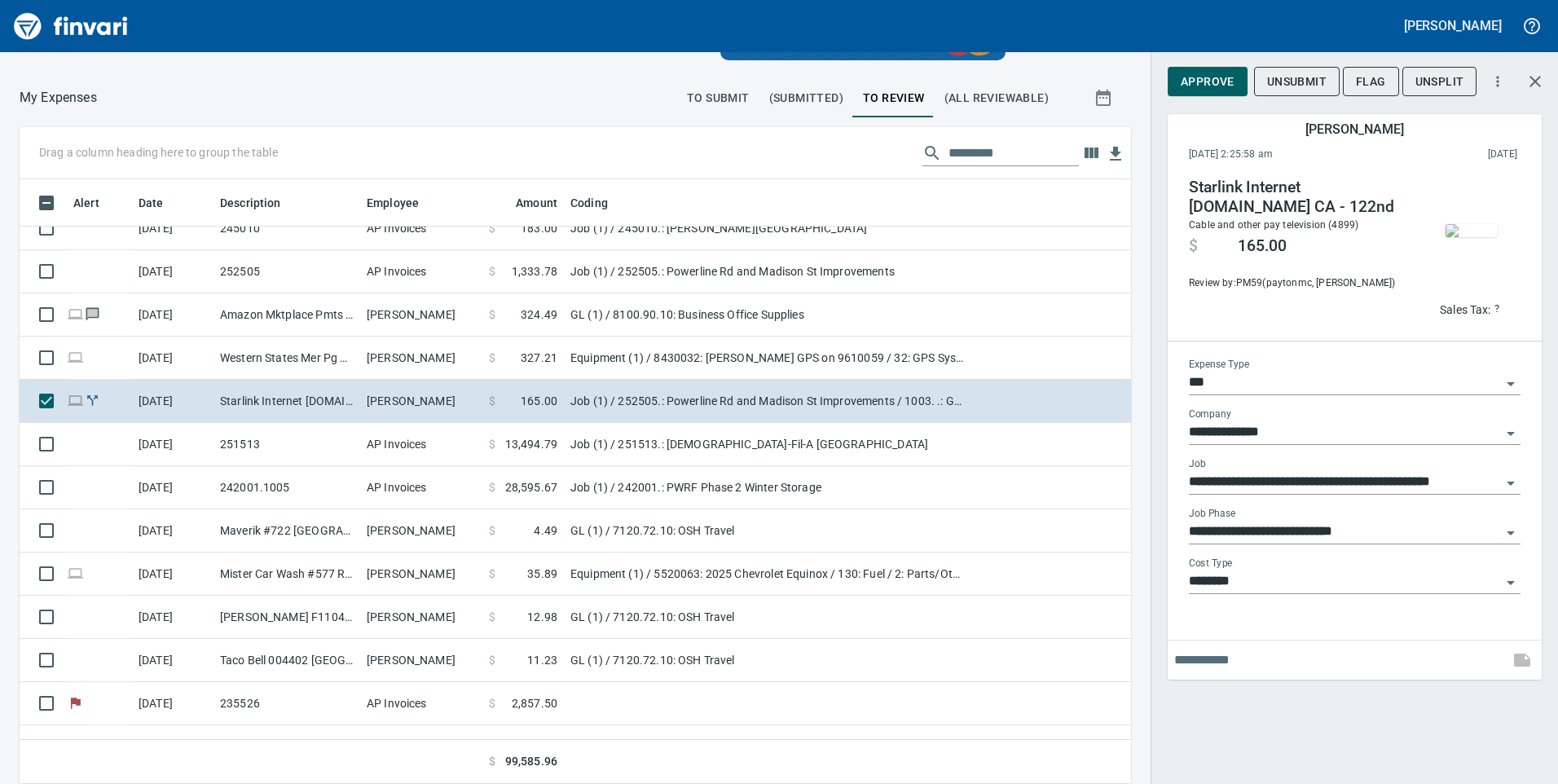
scroll to position [592, 1075]
click at [1472, 224] on img "button" at bounding box center [1472, 231] width 52 height 13
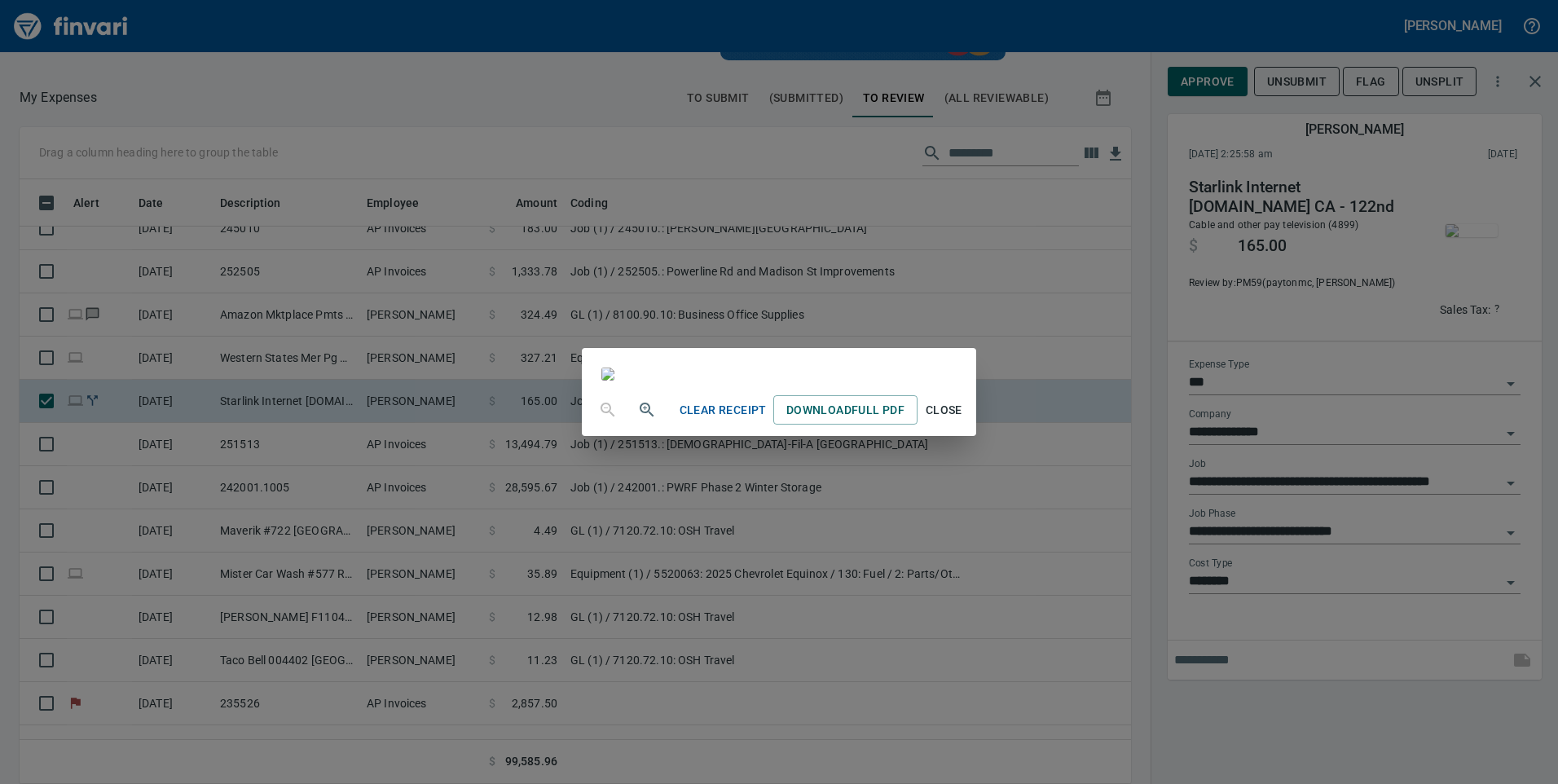
click at [1483, 107] on div "Clear Receipt Download Full PDF Close" at bounding box center [779, 392] width 1558 height 784
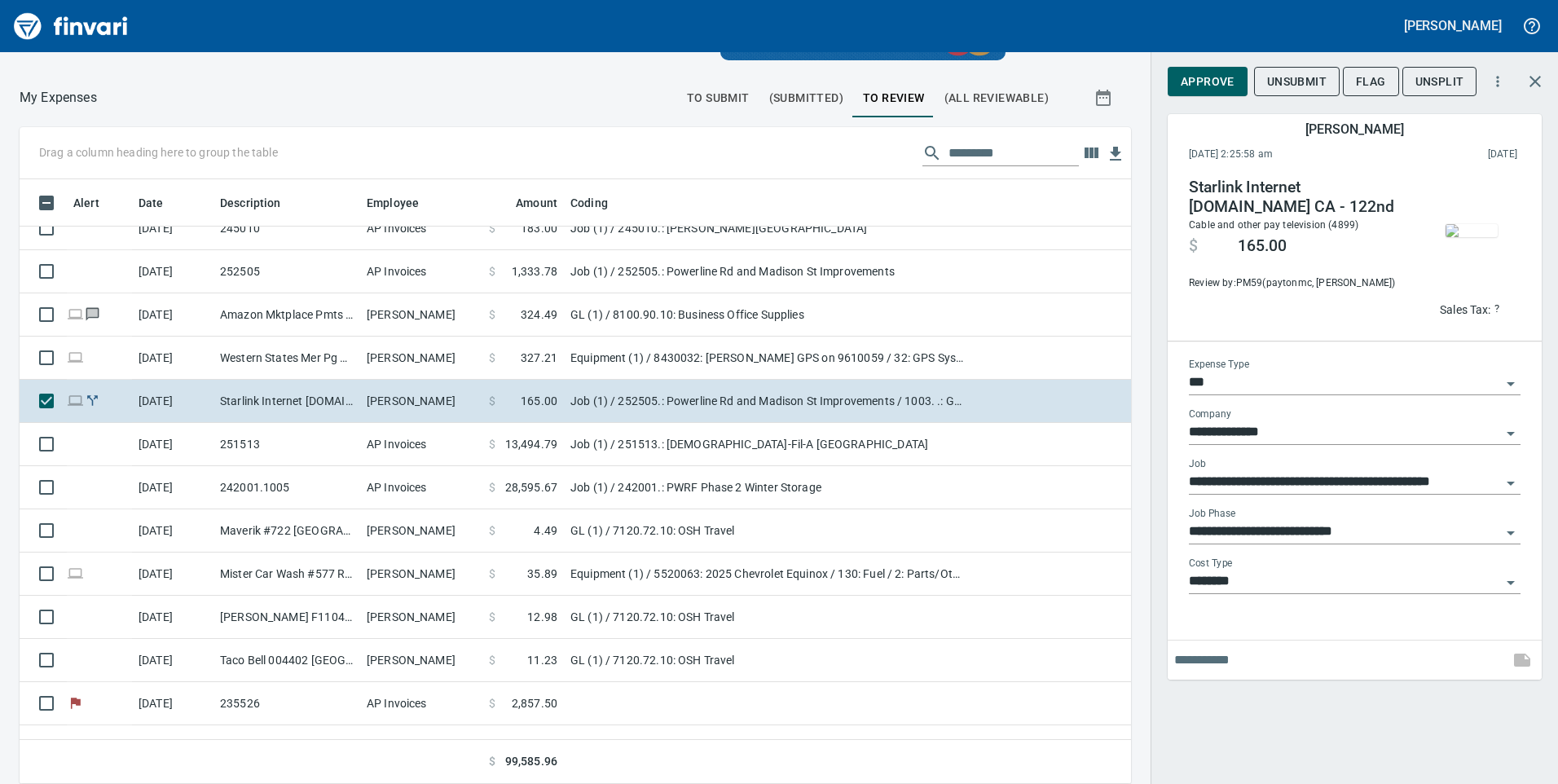
click at [1536, 84] on icon "button" at bounding box center [1535, 82] width 20 height 20
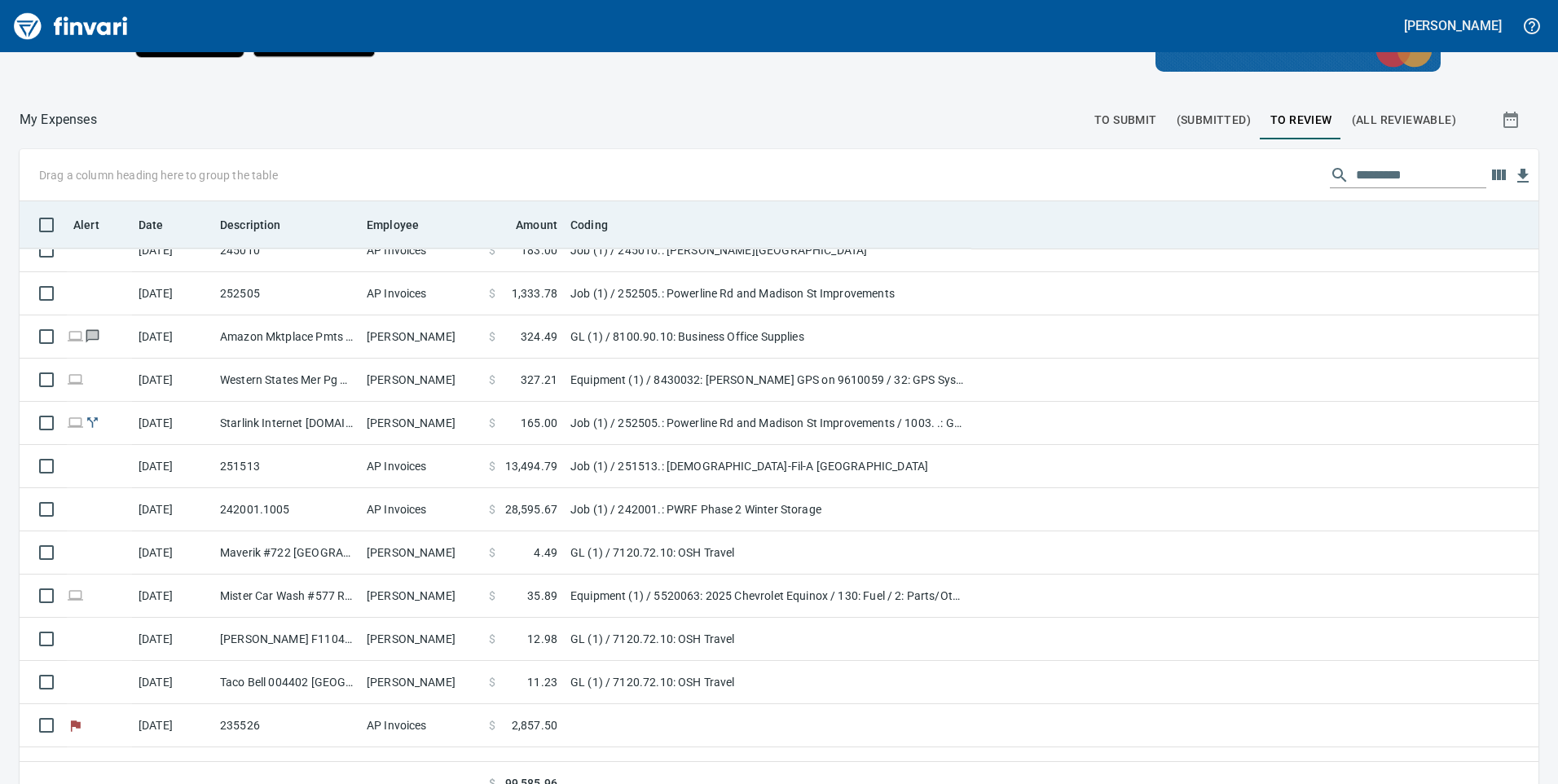
scroll to position [592, 1481]
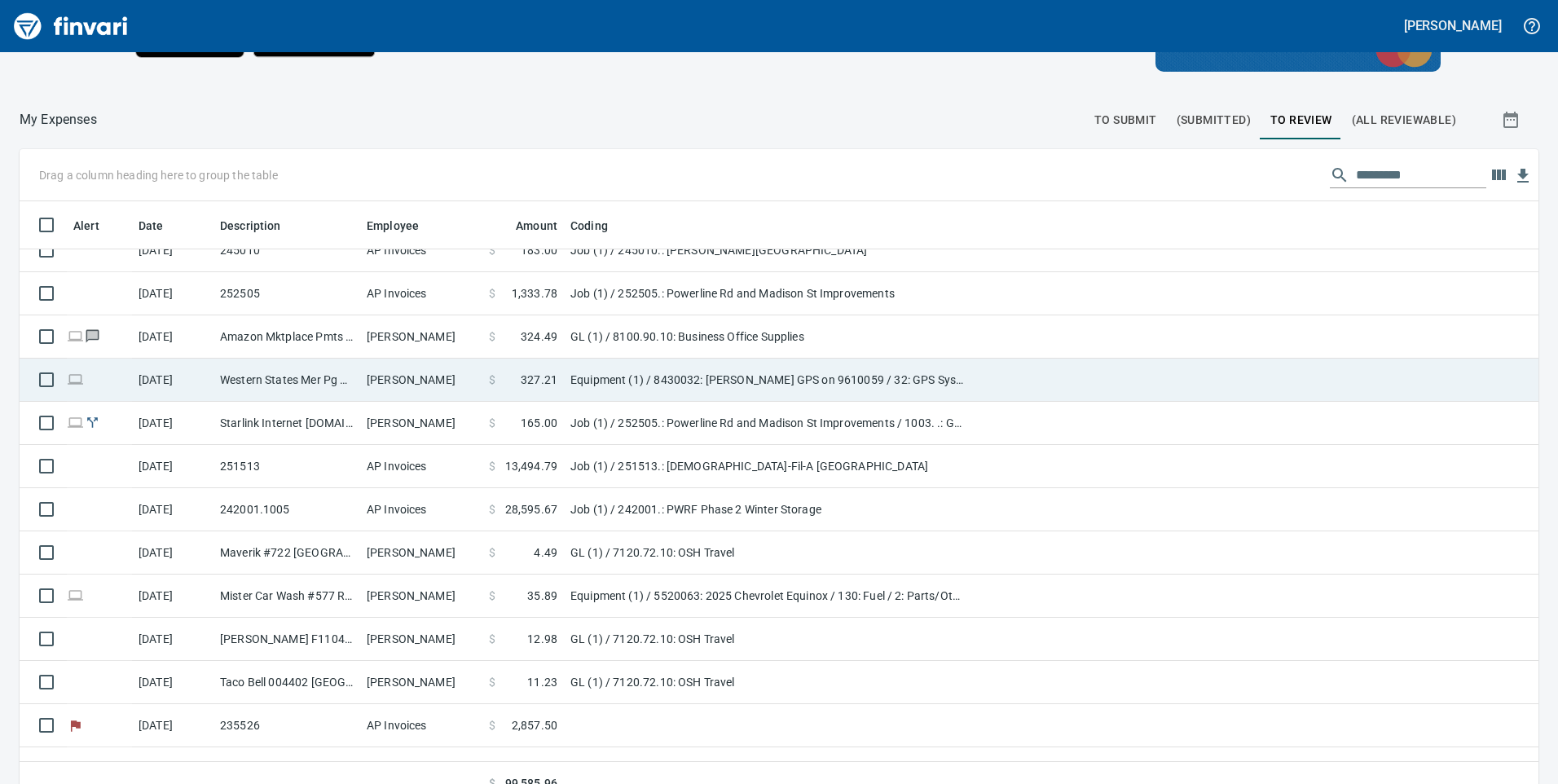
click at [607, 378] on td "Equipment (1) / 8430032: [PERSON_NAME] GPS on 9610059 / 32: GPS System / 2: Par…" at bounding box center [767, 380] width 407 height 43
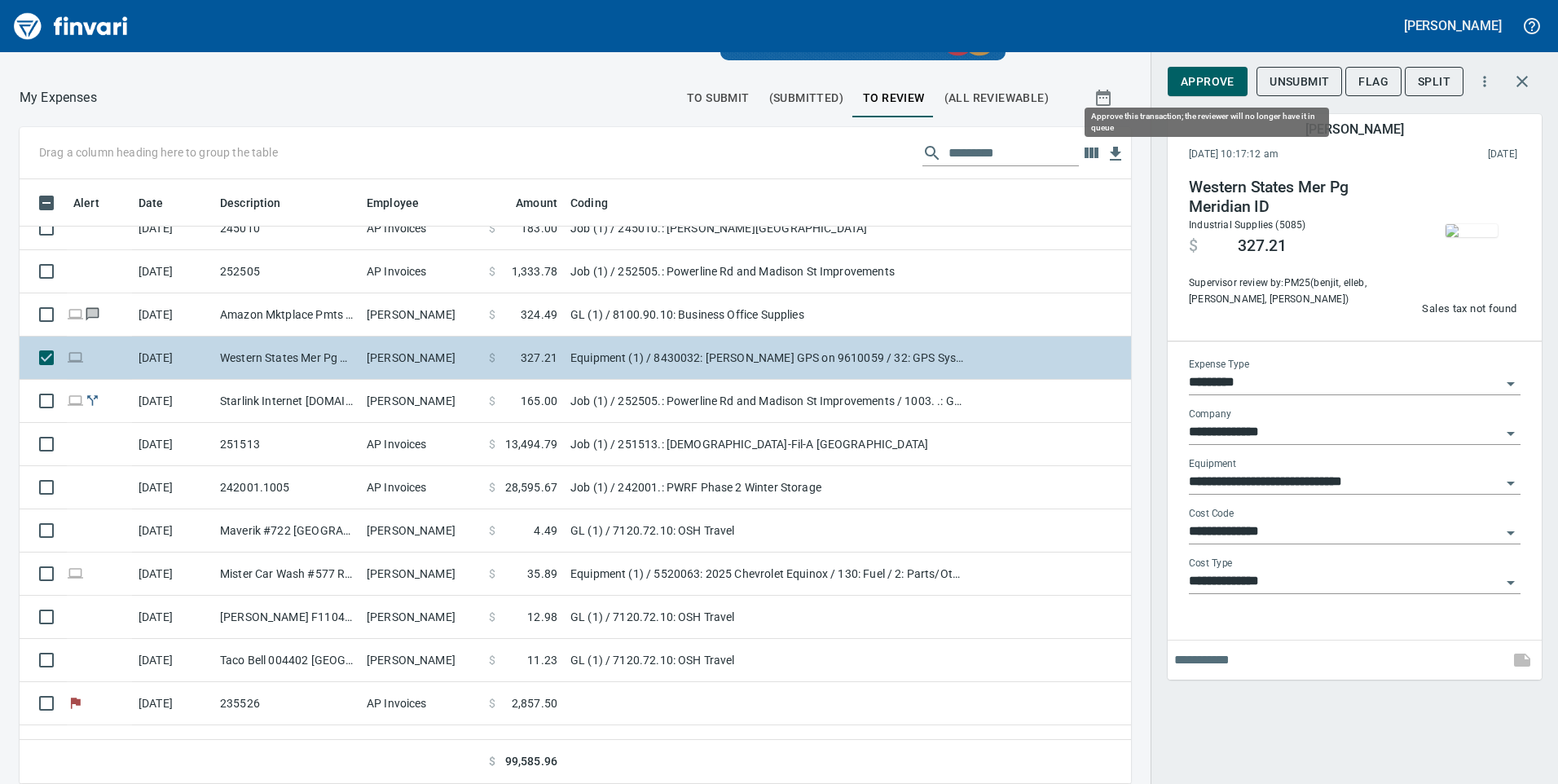
scroll to position [592, 1075]
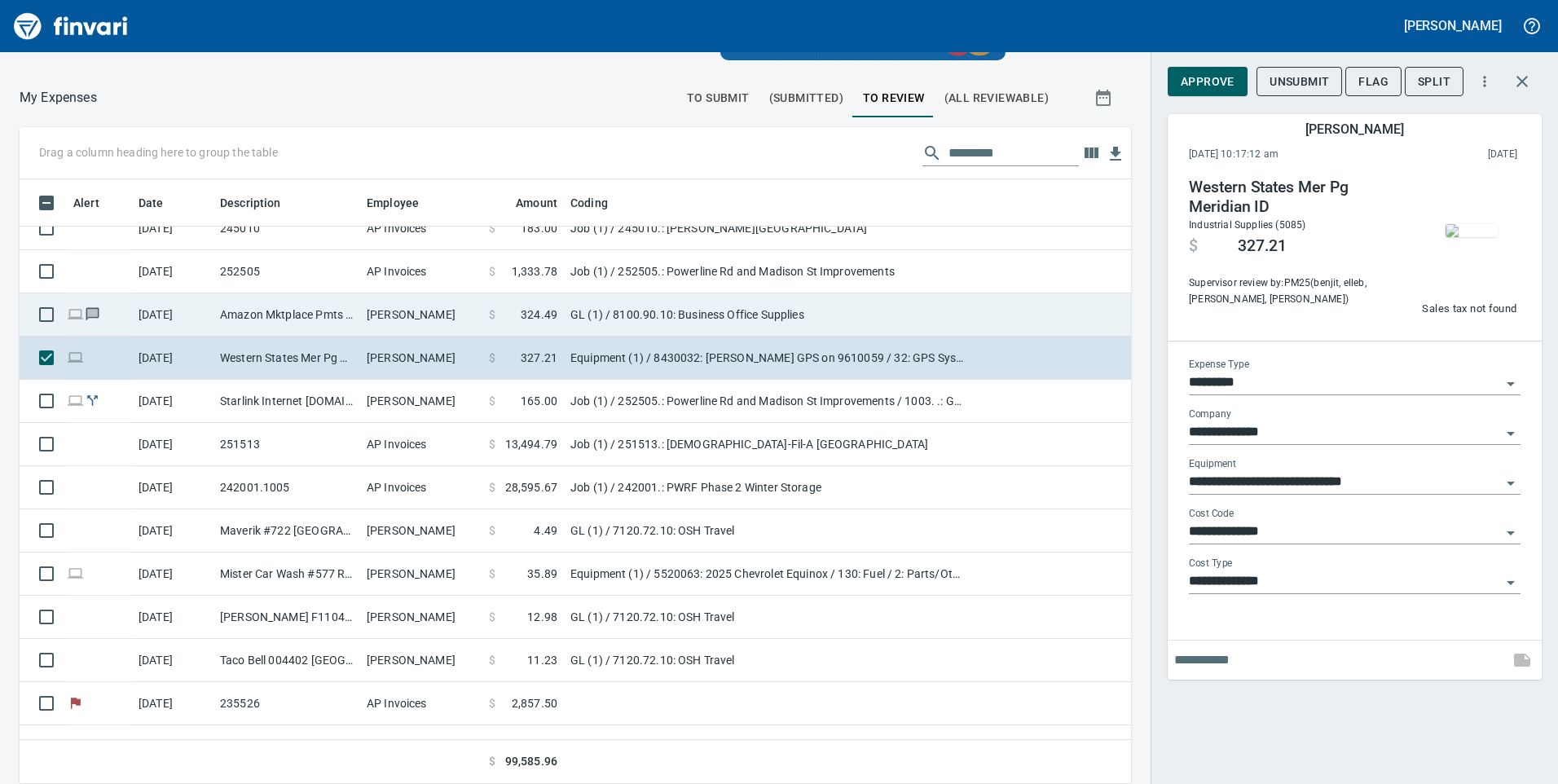
click at [592, 313] on td "GL (1) / 8100.90.10: Business Office Supplies" at bounding box center [767, 314] width 407 height 43
type input "**"
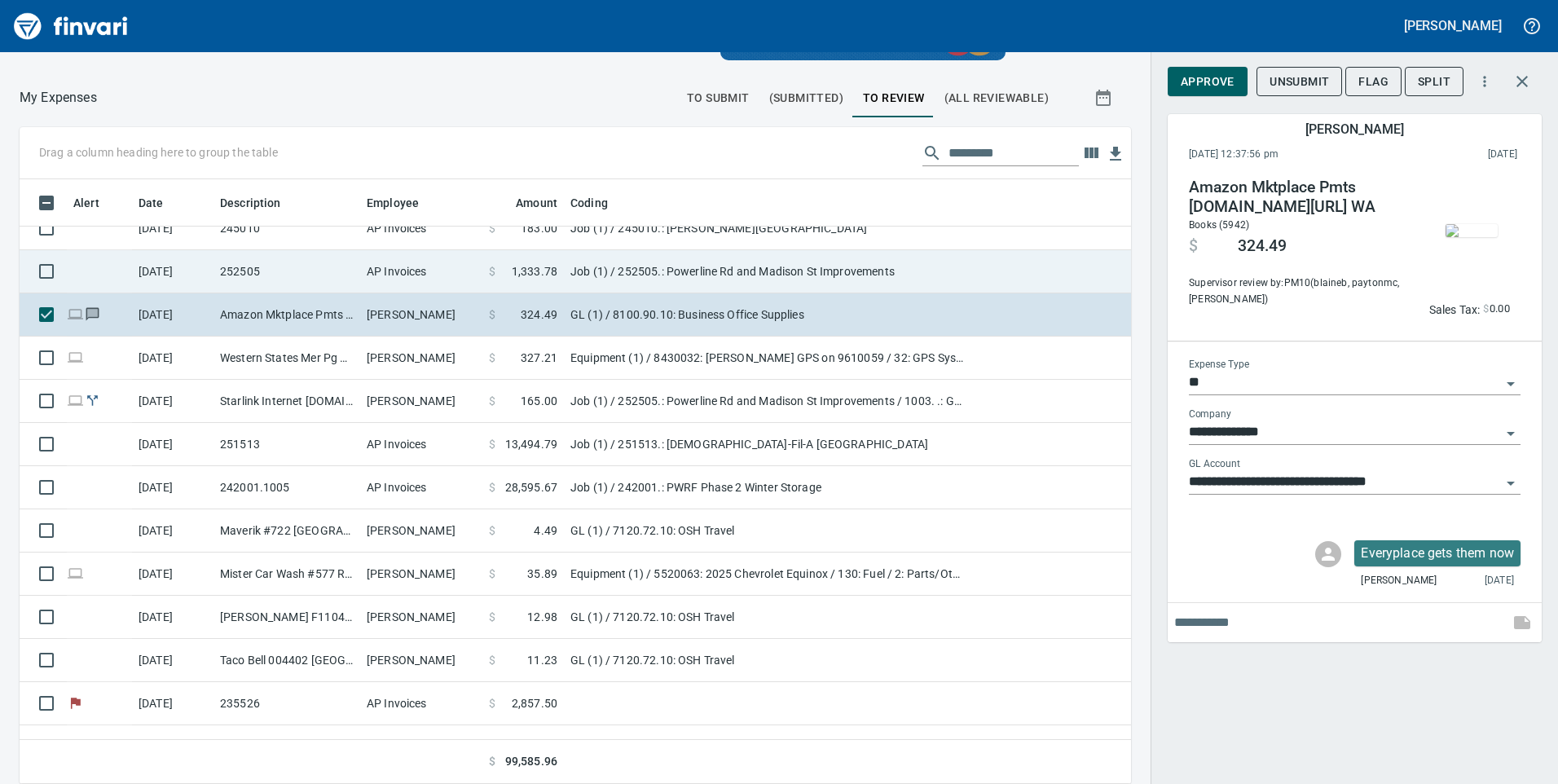
click at [603, 270] on td "Job (1) / 252505.: Powerline Rd and Madison St Improvements" at bounding box center [767, 271] width 407 height 43
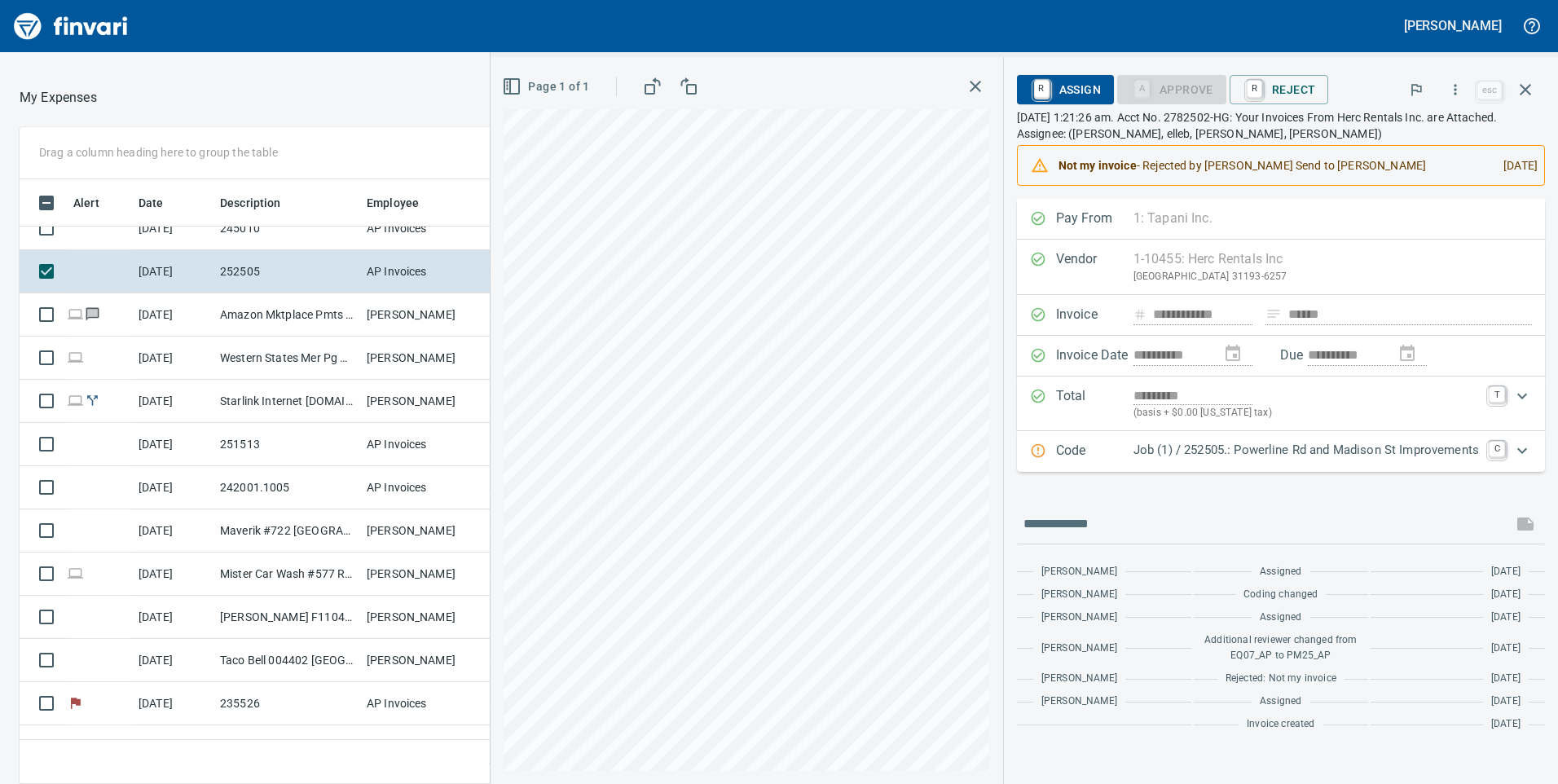
click at [1523, 450] on icon "Expand" at bounding box center [1522, 450] width 20 height 20
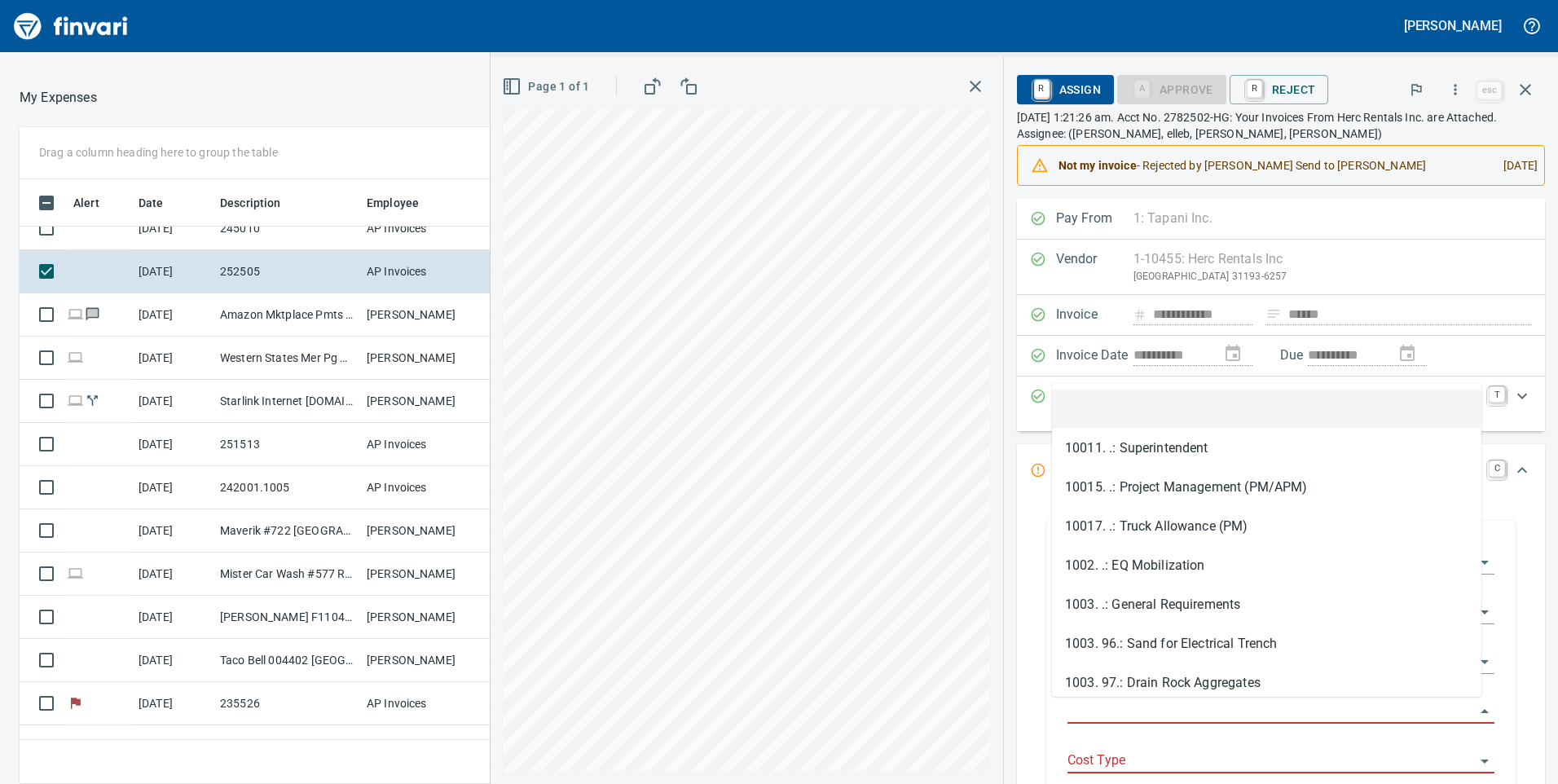
click at [1236, 715] on input "Job Phase" at bounding box center [1270, 711] width 407 height 23
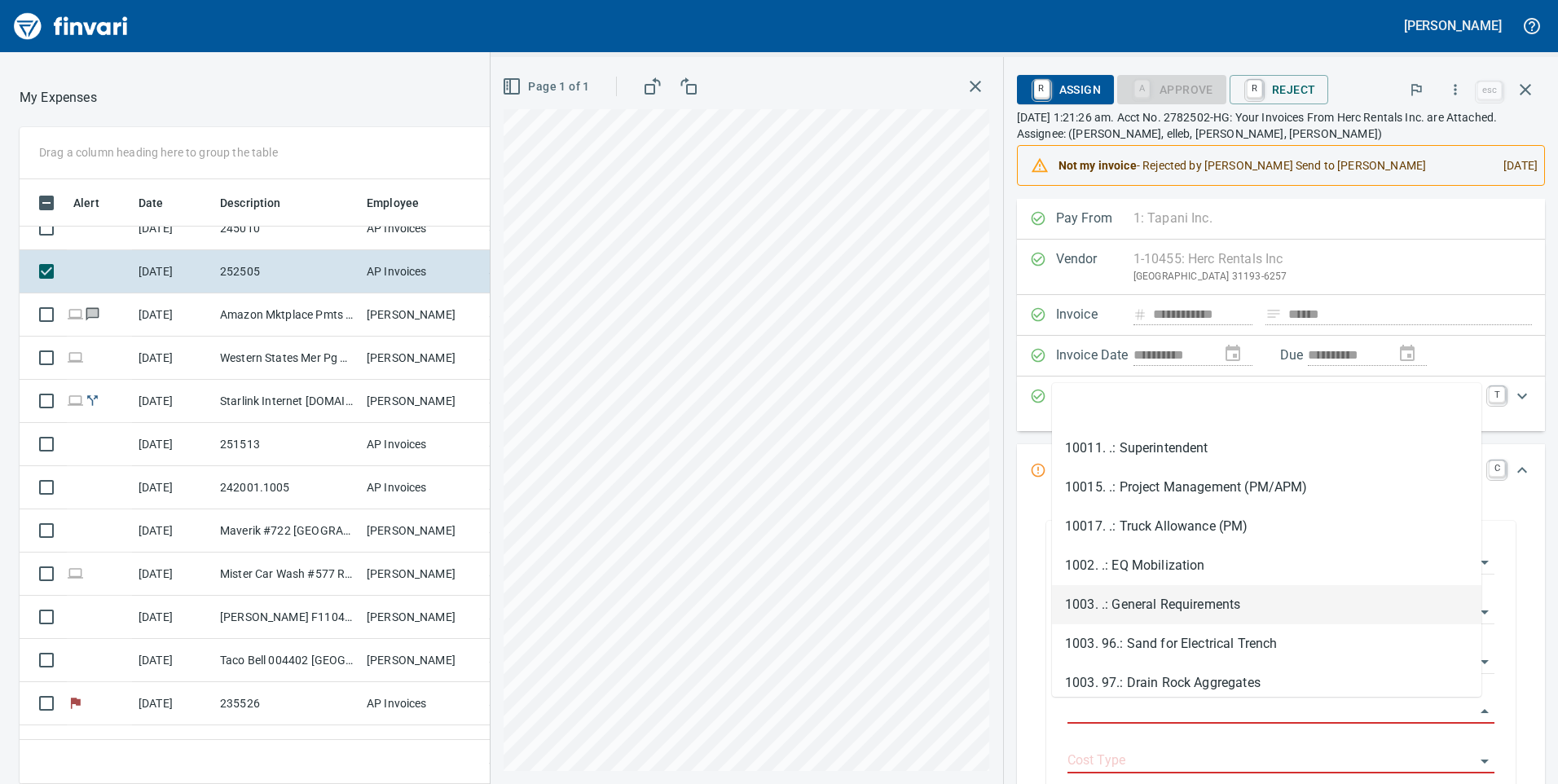
click at [1207, 608] on li "1003. .: General Requirements" at bounding box center [1267, 604] width 429 height 39
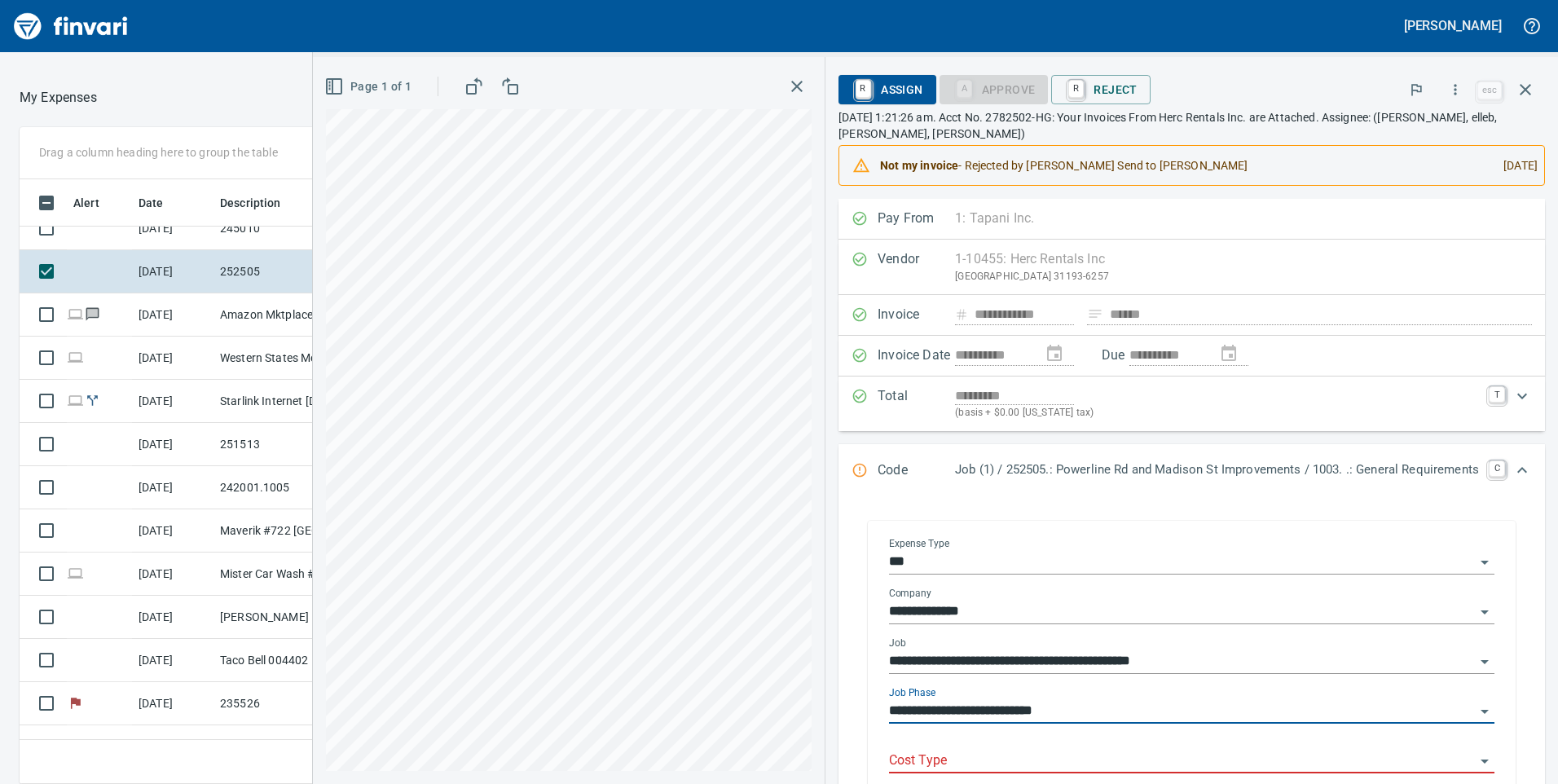
type input "**********"
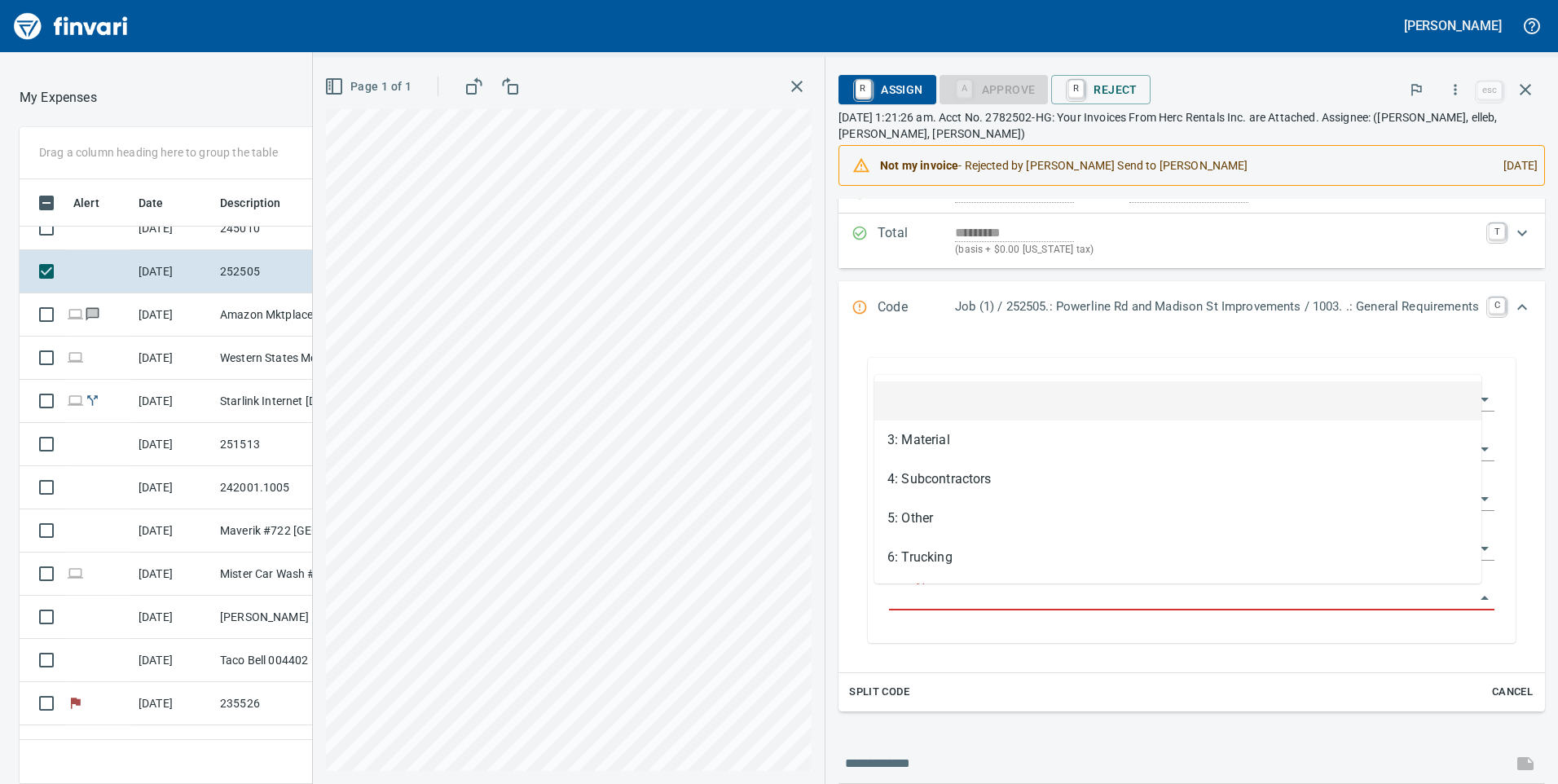
click at [1042, 594] on input "Cost Type" at bounding box center [1181, 598] width 586 height 23
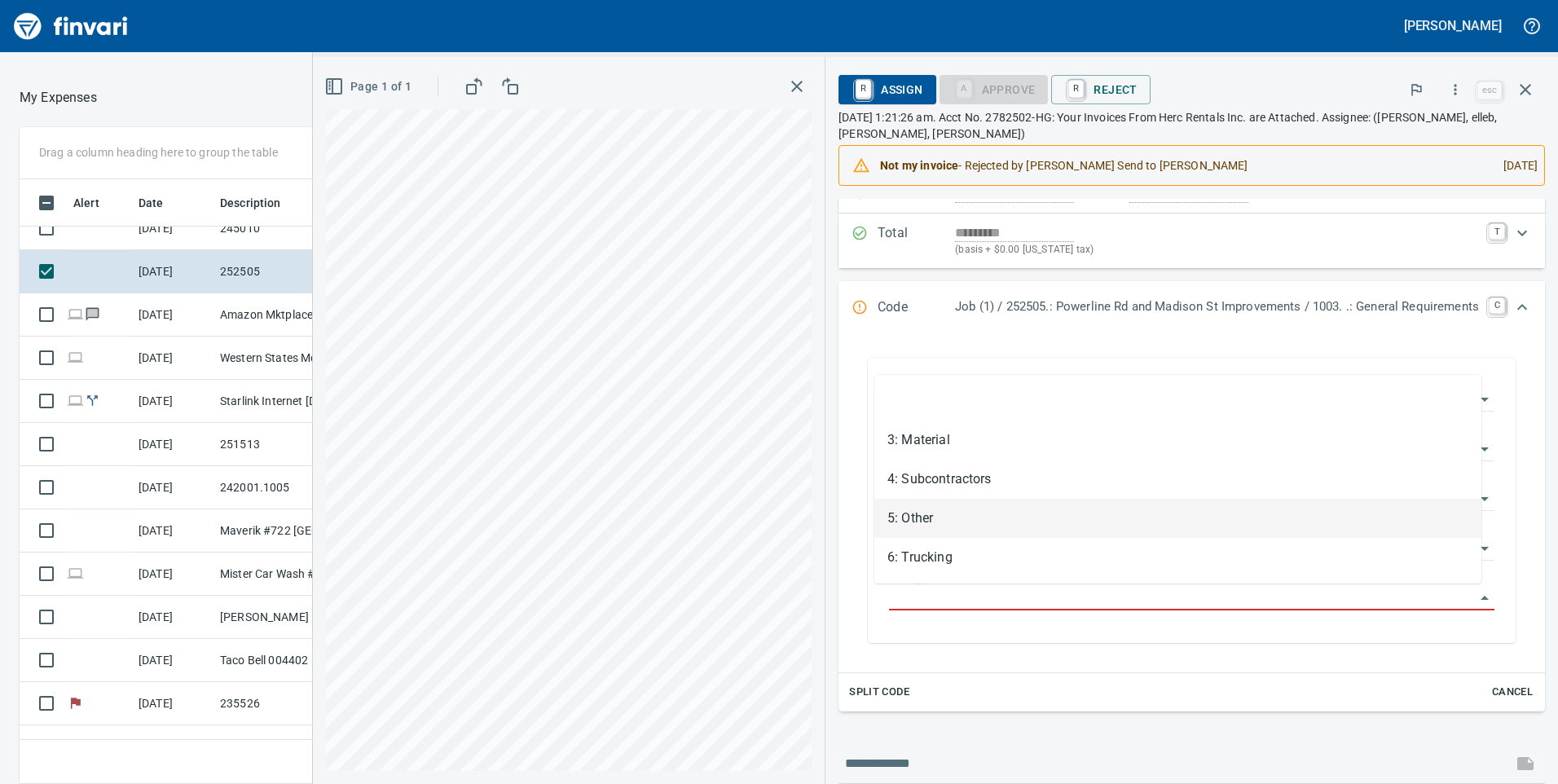
click at [910, 520] on li "5: Other" at bounding box center [1177, 517] width 607 height 39
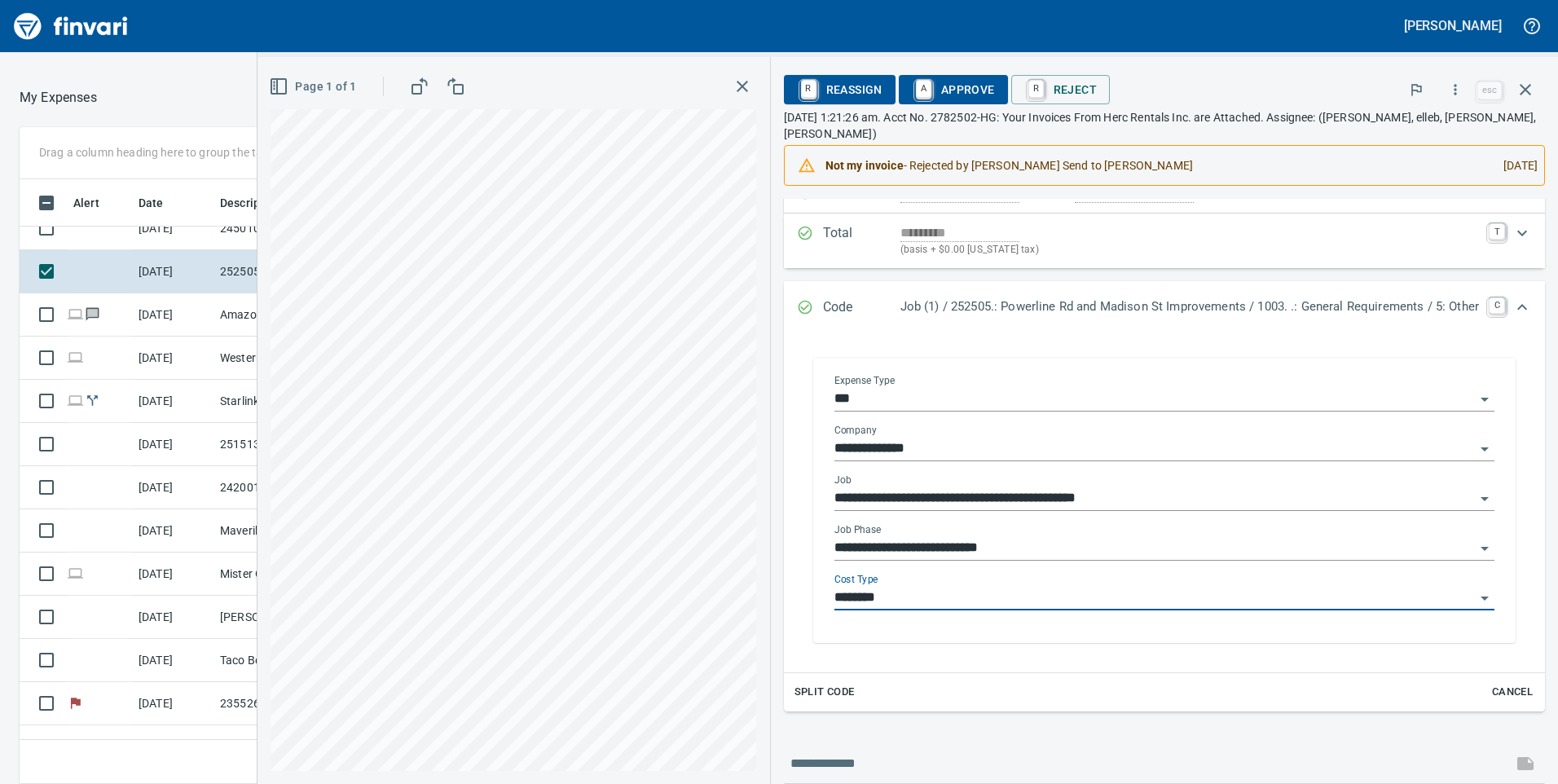
type input "********"
click at [1481, 547] on icon "Open" at bounding box center [1485, 549] width 9 height 4
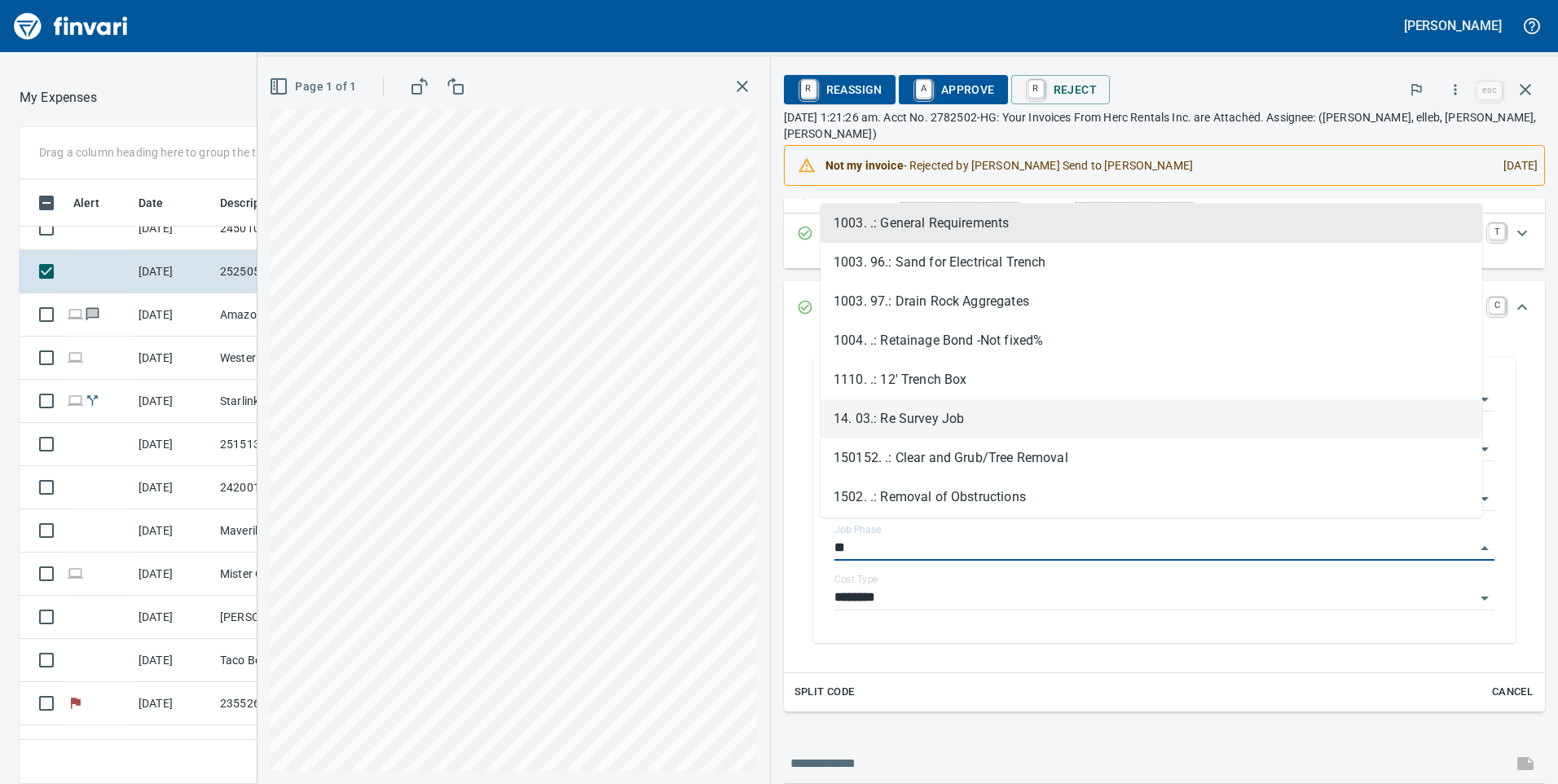
type input "***"
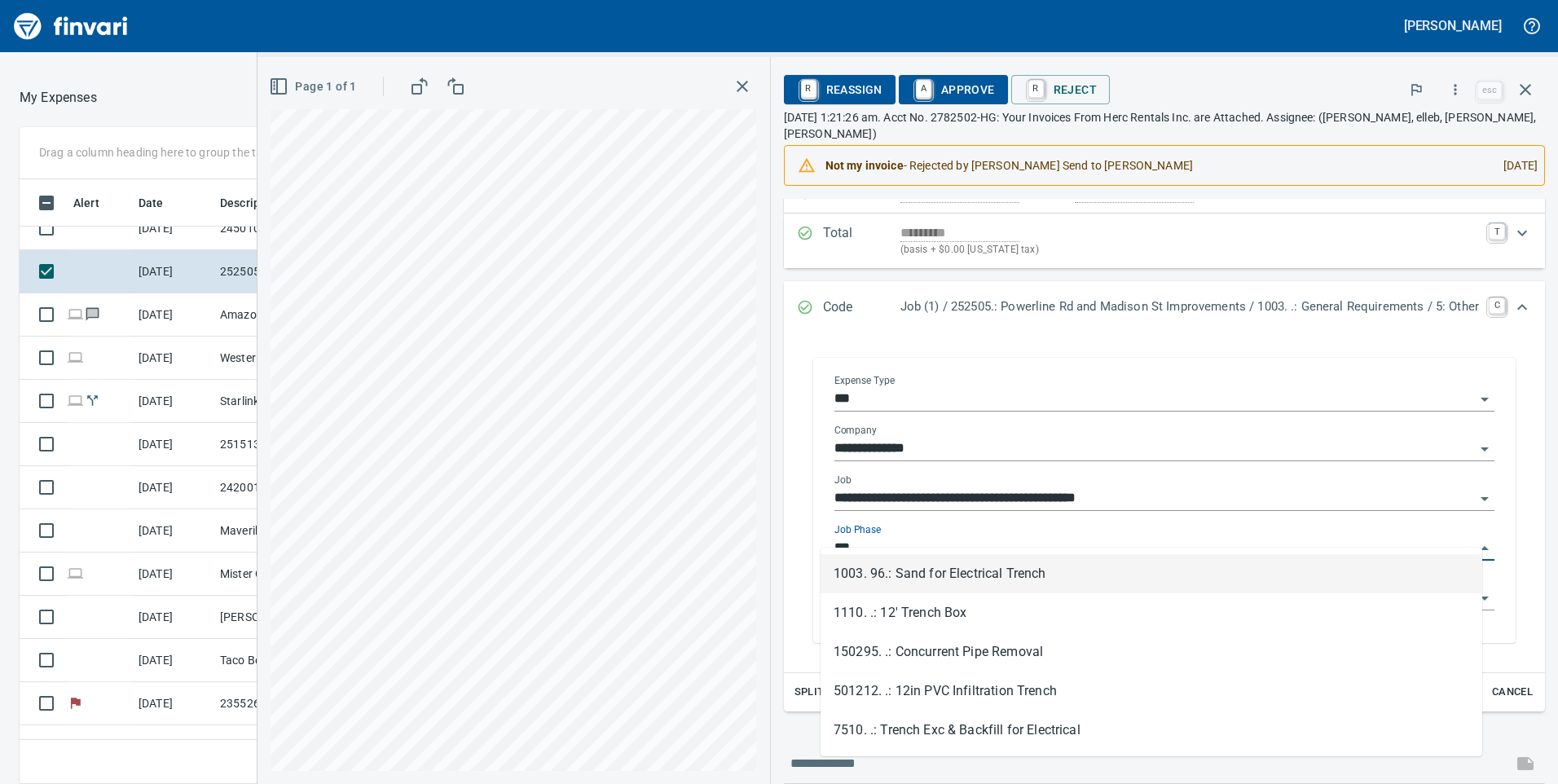
click at [1456, 537] on input "***" at bounding box center [1154, 549] width 641 height 23
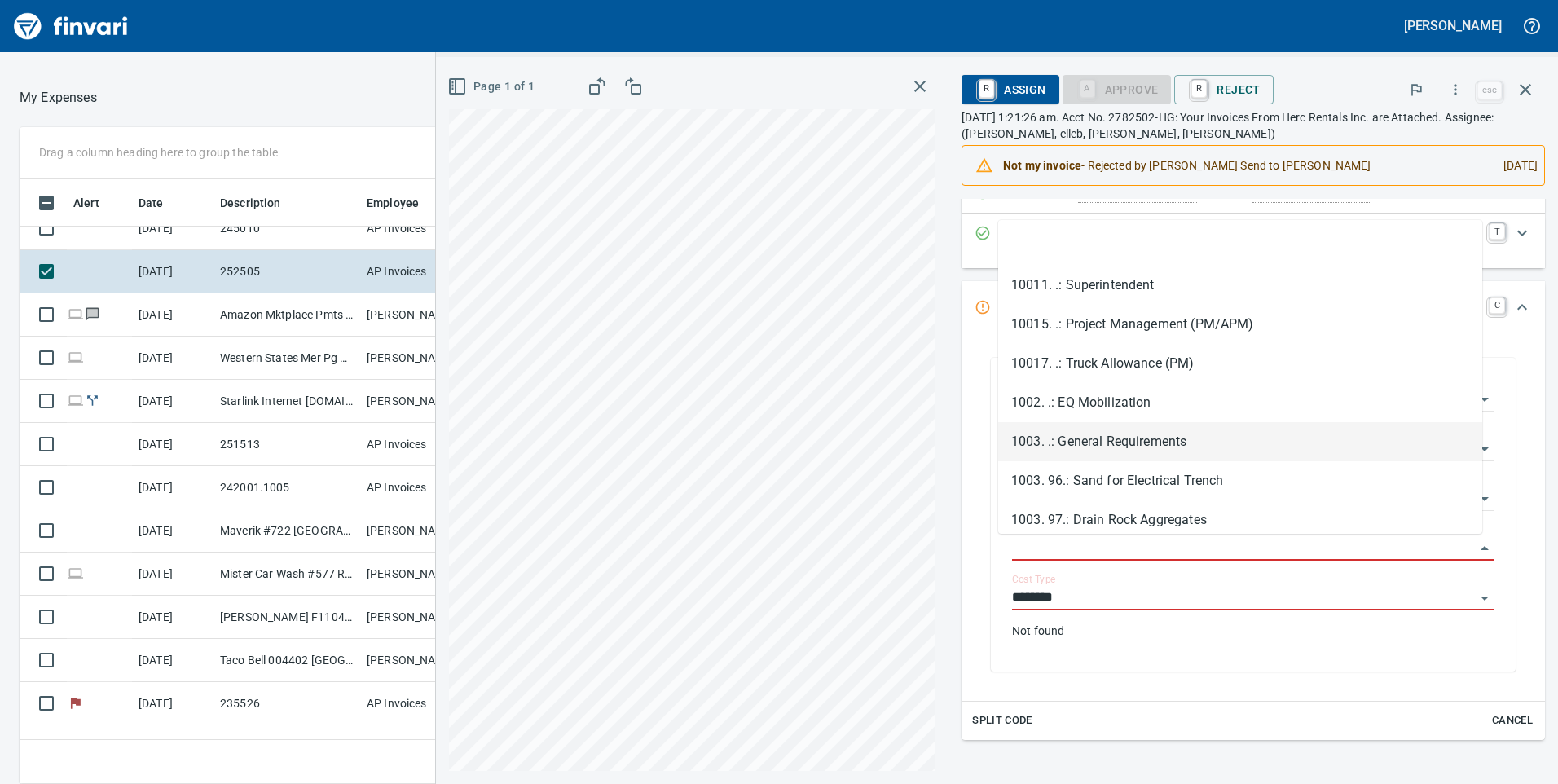
click at [1100, 434] on li "1003. .: General Requirements" at bounding box center [1240, 441] width 484 height 39
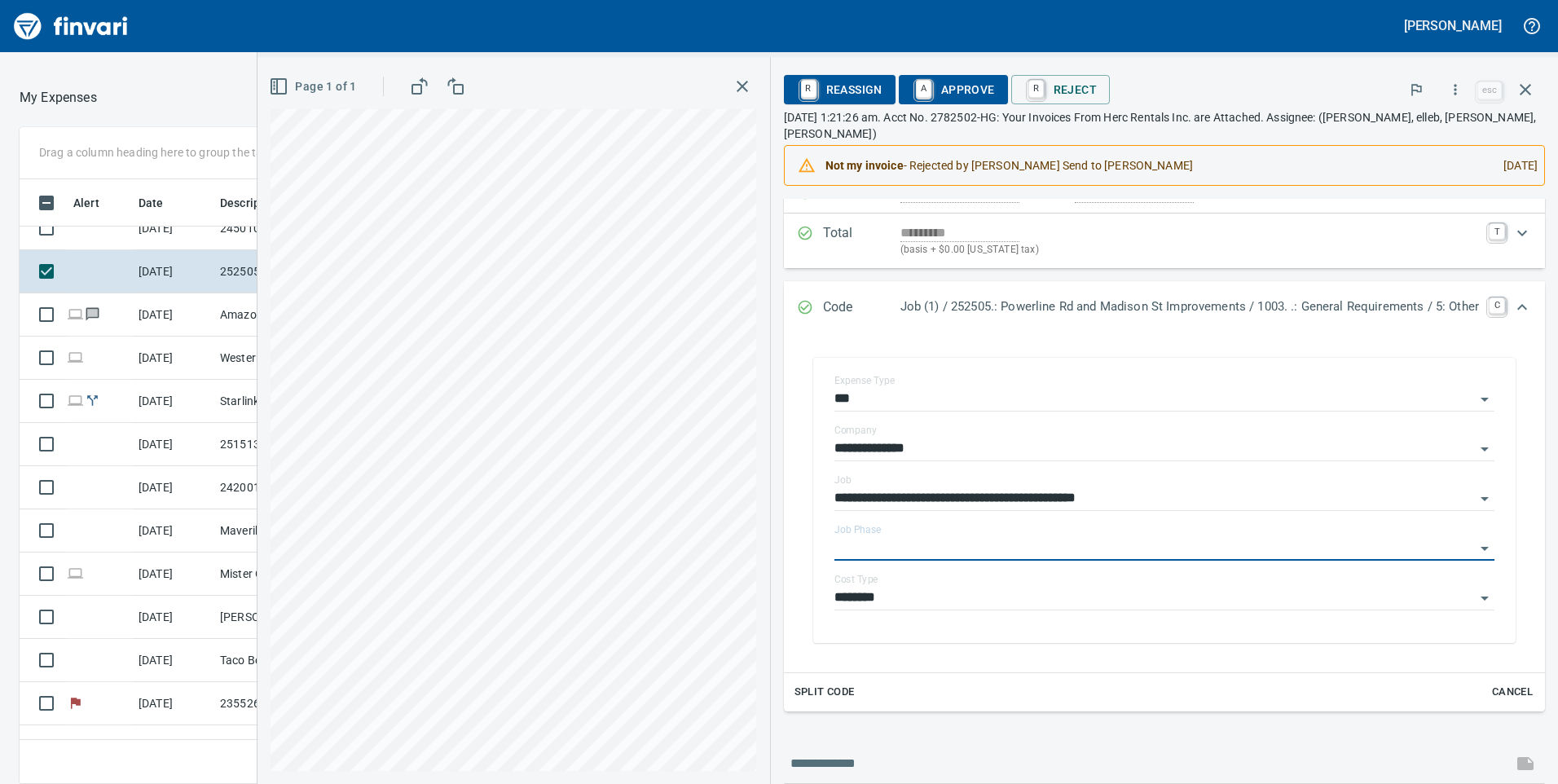
type input "**********"
click at [1528, 87] on icon "button" at bounding box center [1526, 89] width 11 height 11
